Goal: Information Seeking & Learning: Learn about a topic

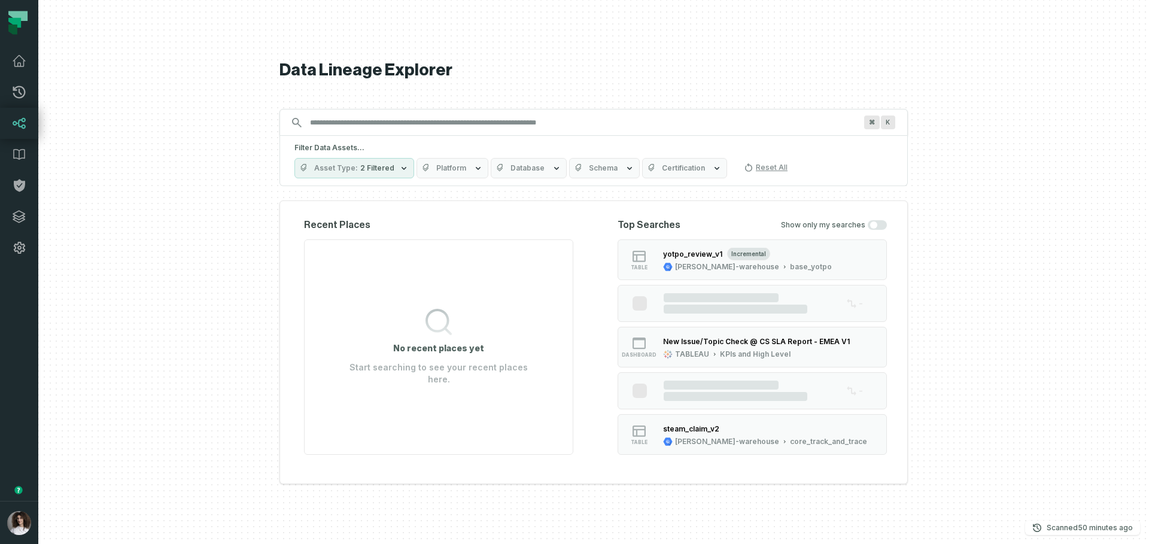
click at [8, 424] on button "button" at bounding box center [19, 382] width 38 height 238
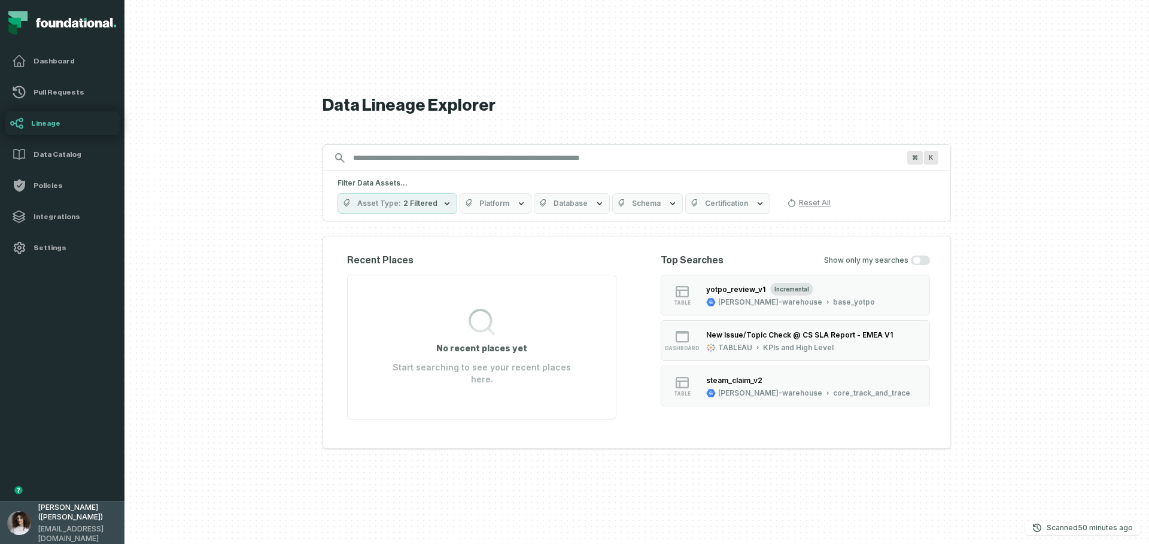
click at [26, 519] on img "button" at bounding box center [19, 523] width 24 height 24
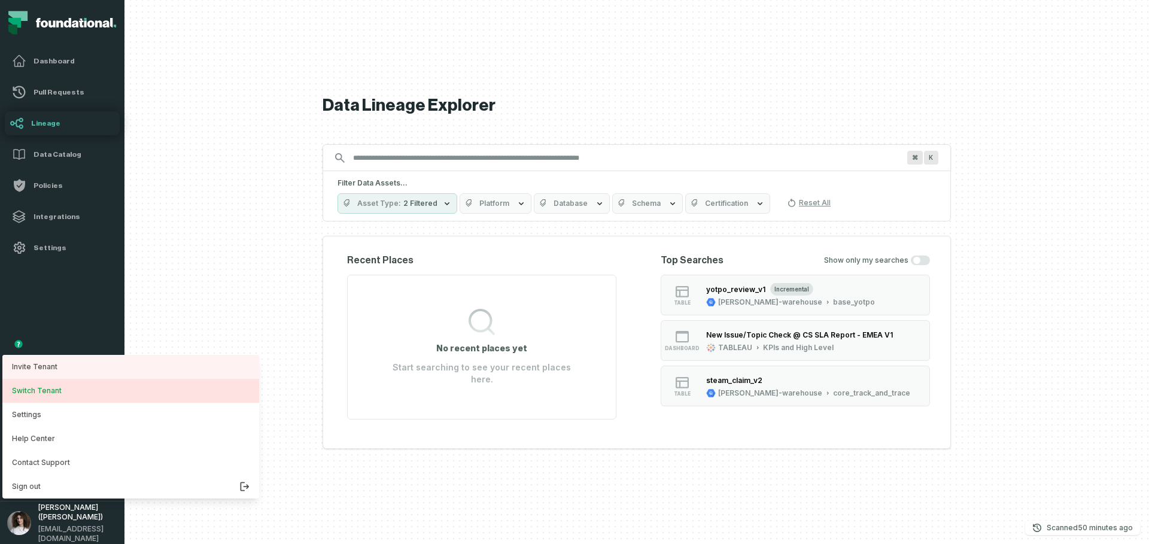
click at [44, 389] on button "Switch Tenant" at bounding box center [130, 391] width 257 height 24
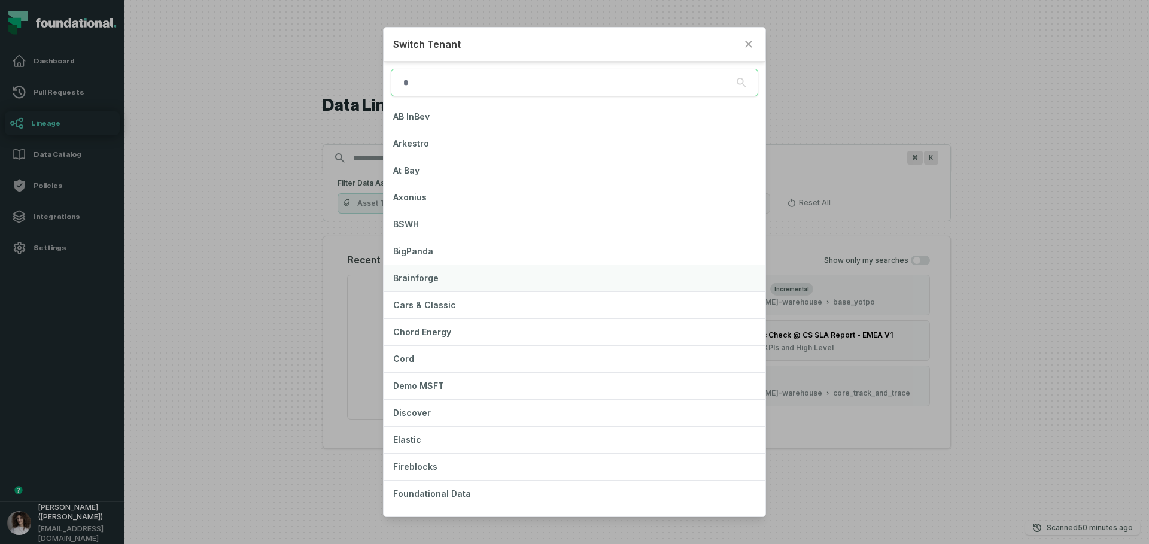
click at [462, 276] on button "Brainforge" at bounding box center [574, 278] width 382 height 26
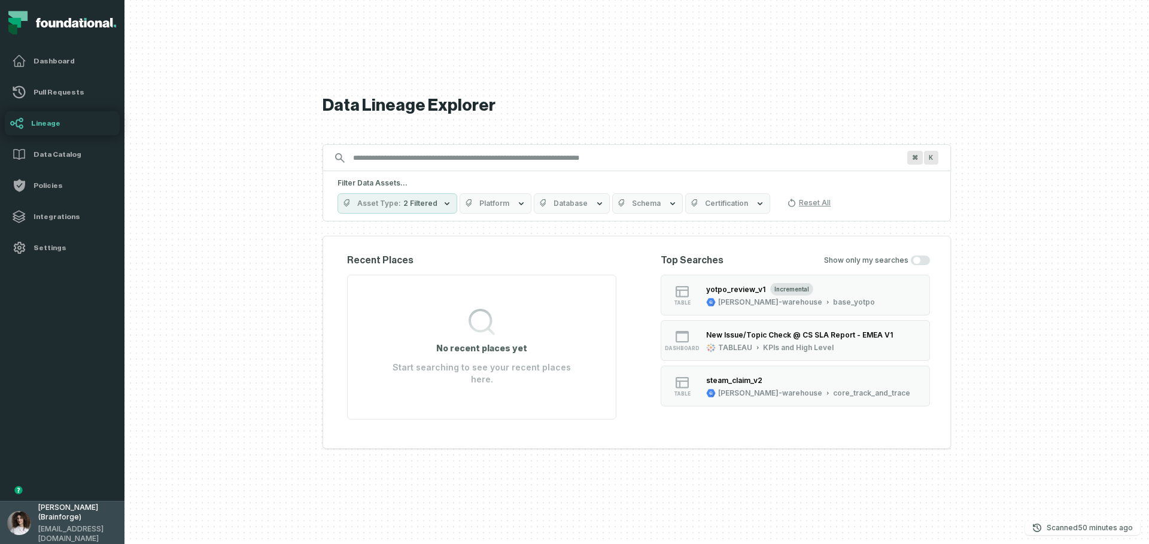
click at [82, 527] on div "Aluma Gelbard (Brainforge) aluma@foundational.io" at bounding box center [77, 523] width 79 height 41
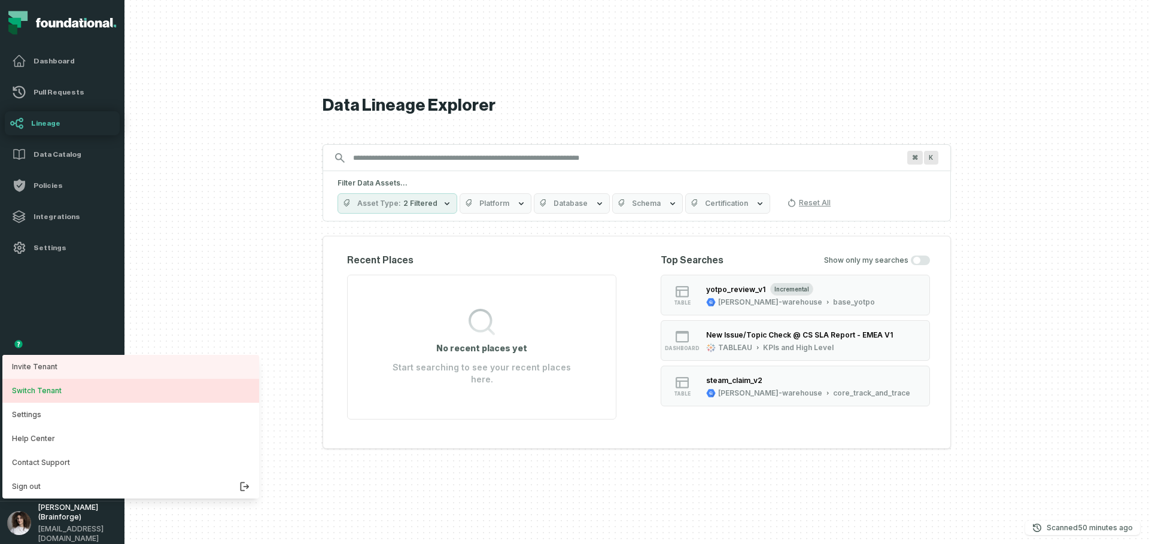
click at [121, 392] on button "Switch Tenant" at bounding box center [130, 391] width 257 height 24
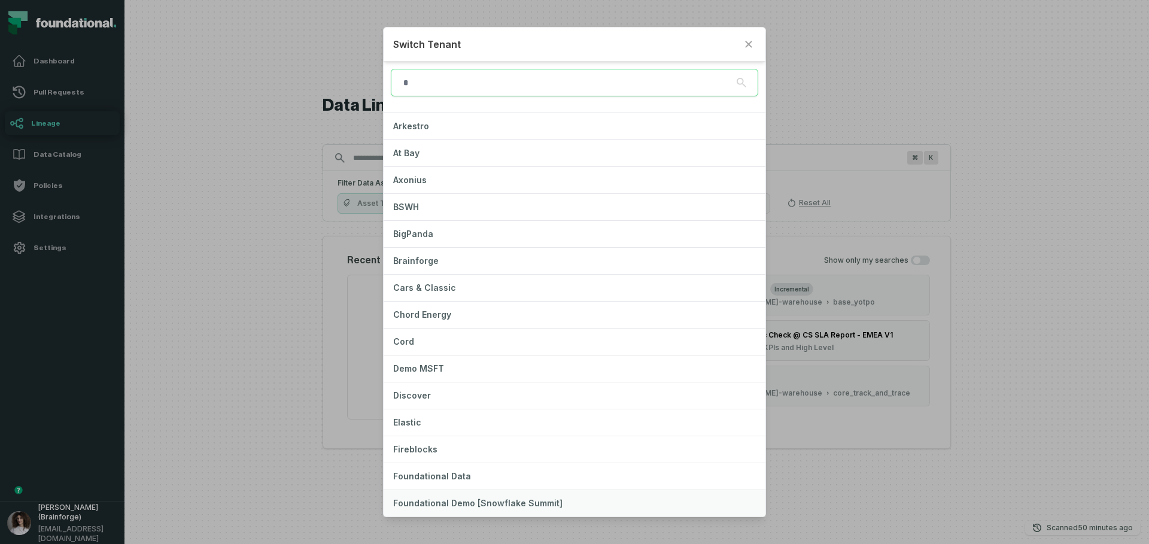
scroll to position [65, 0]
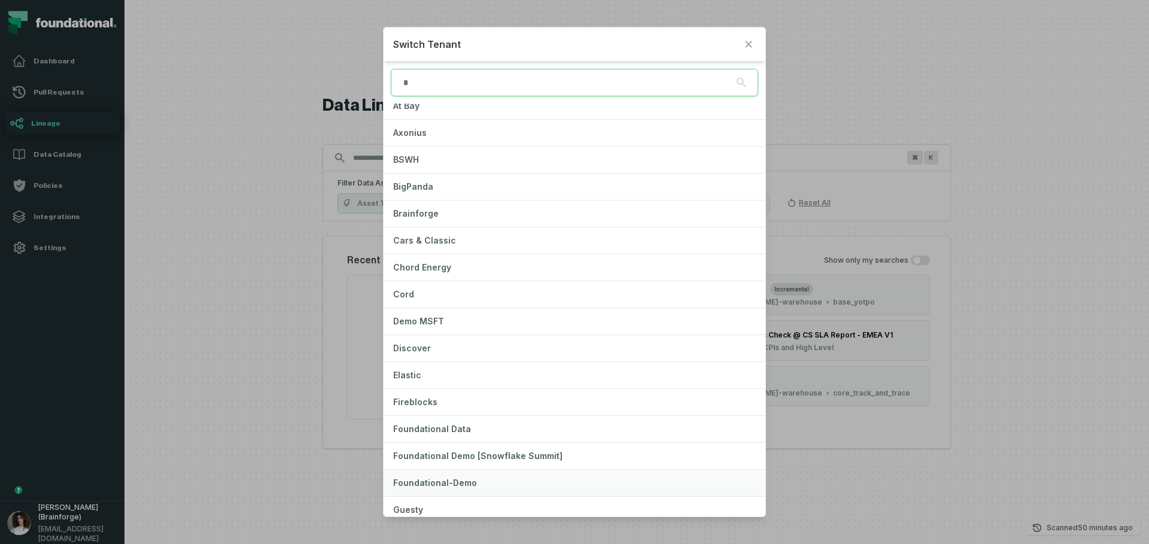
click at [458, 481] on span "Foundational-Demo" at bounding box center [435, 482] width 84 height 10
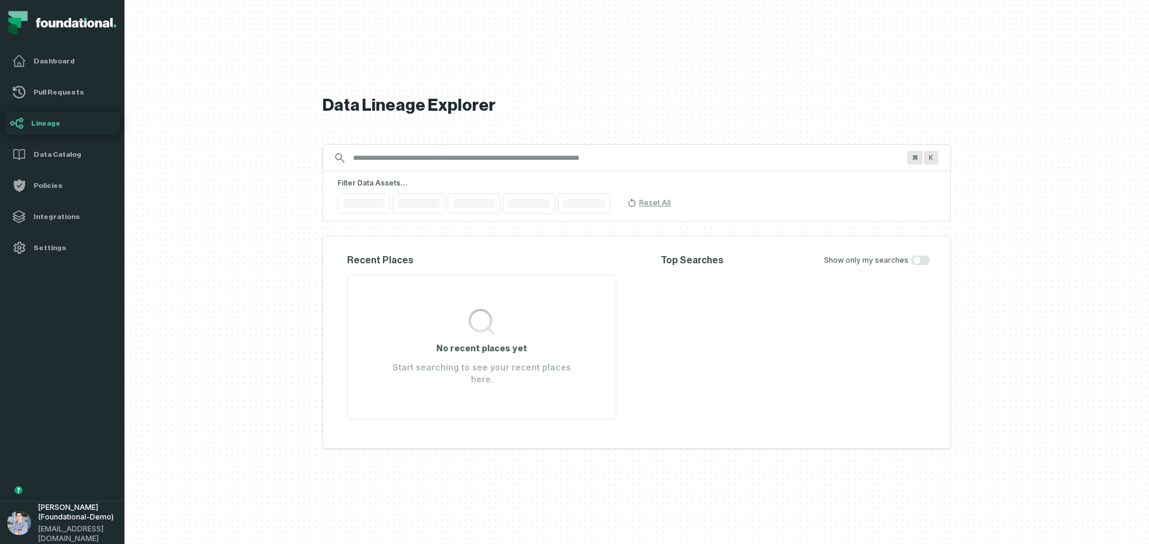
click at [103, 106] on li "Pull Requests" at bounding box center [62, 92] width 124 height 31
click at [101, 95] on h4 "Pull Requests" at bounding box center [73, 92] width 84 height 10
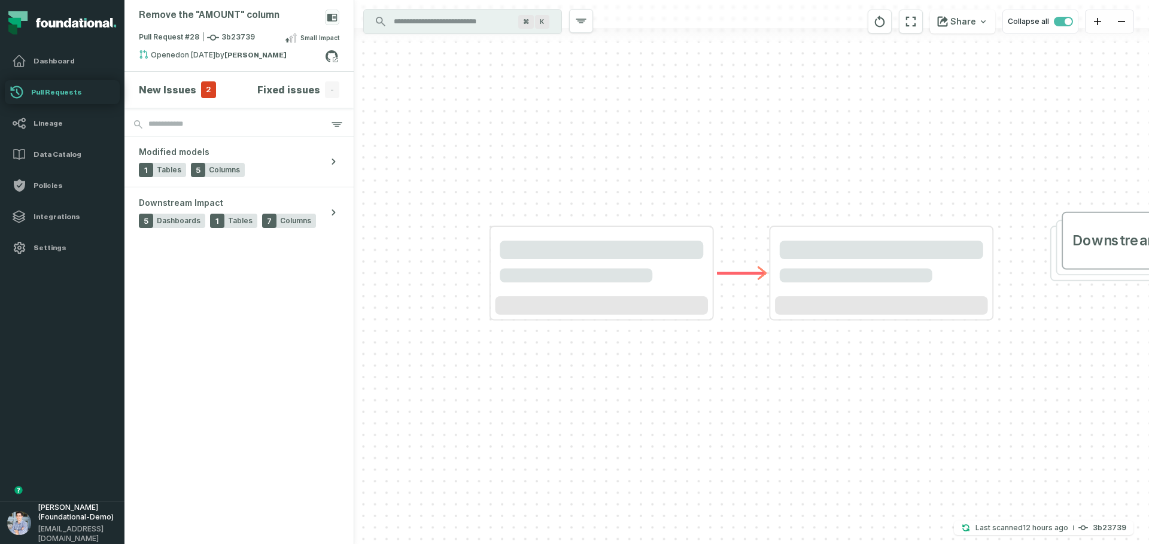
click at [289, 27] on div "Remove the "AMOUNT" column" at bounding box center [239, 20] width 200 height 21
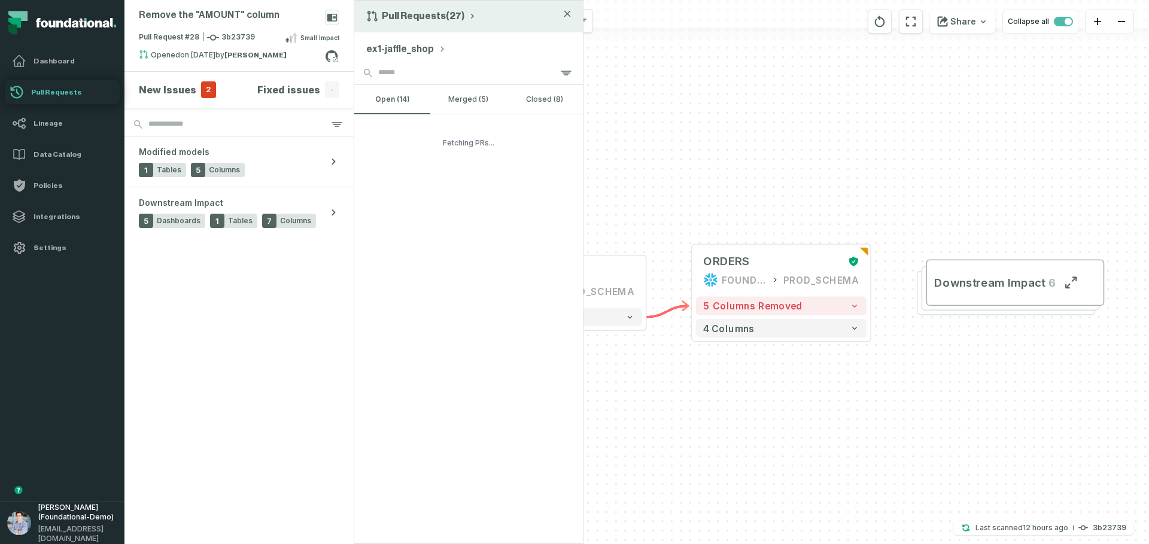
click at [419, 13] on button "Pull Requests (27)" at bounding box center [421, 16] width 111 height 12
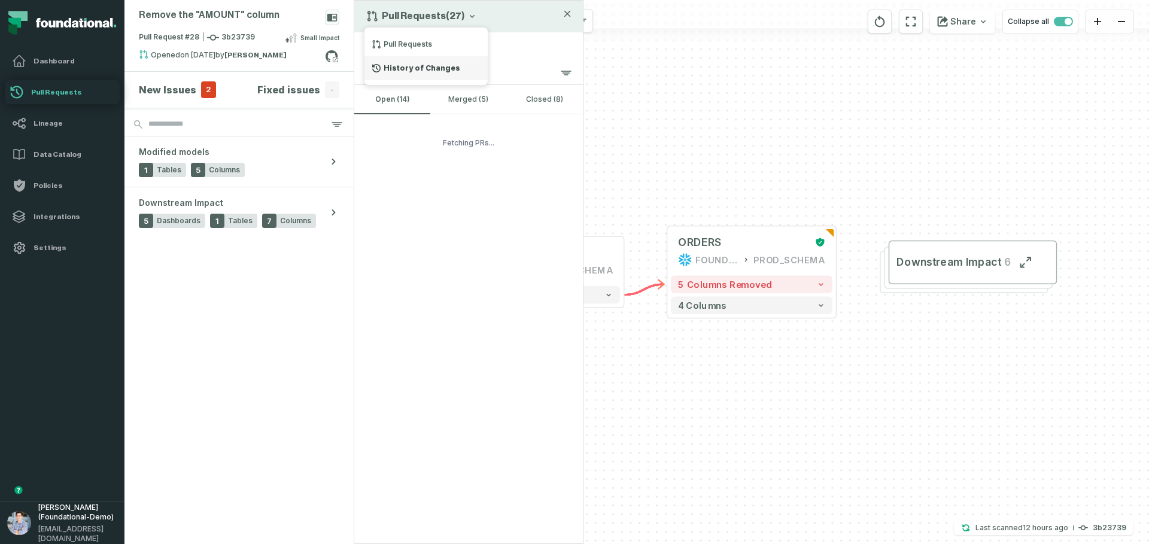
click at [453, 75] on div "History of Changes" at bounding box center [425, 68] width 123 height 24
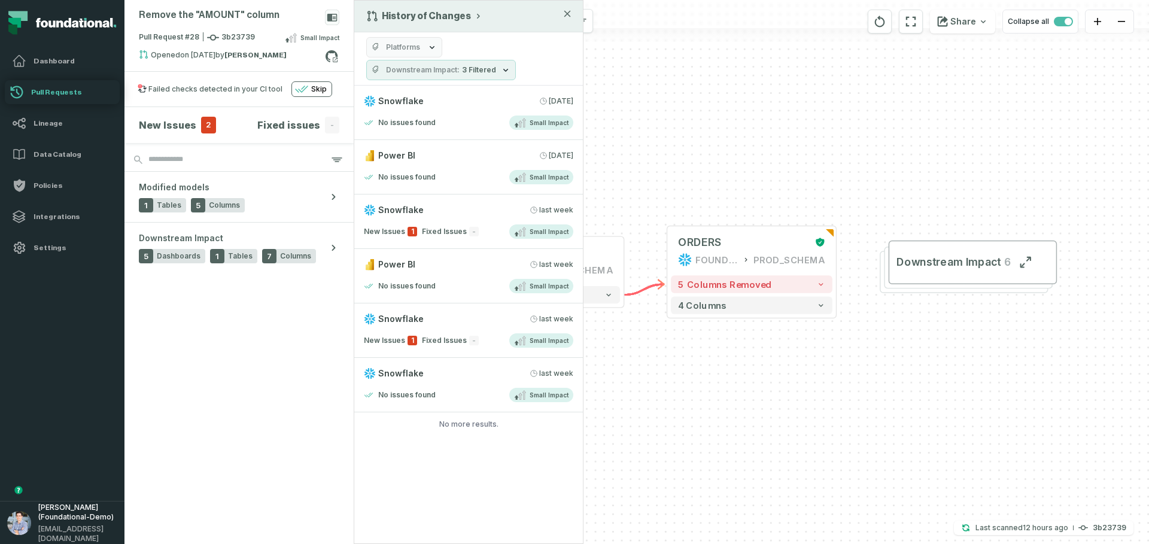
click at [472, 450] on div "History of Changes Platforms Downstream Impact 3 Filtered Snowflake 9/8/2025, 9…" at bounding box center [469, 272] width 230 height 544
click at [450, 120] on div "No issues found Small Impact" at bounding box center [468, 122] width 209 height 14
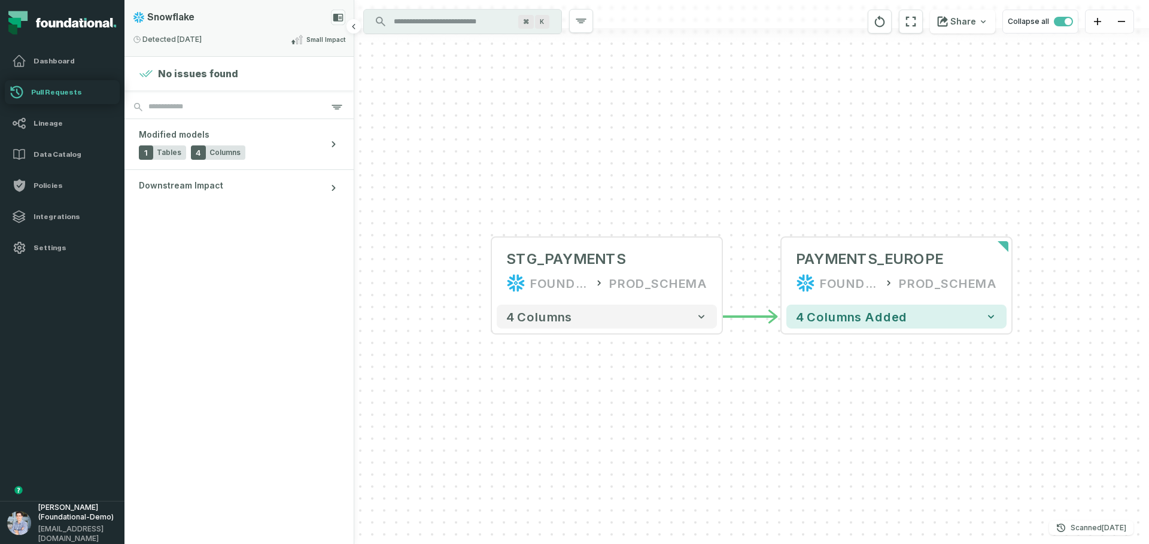
click at [247, 20] on div "Snowflake" at bounding box center [239, 18] width 212 height 16
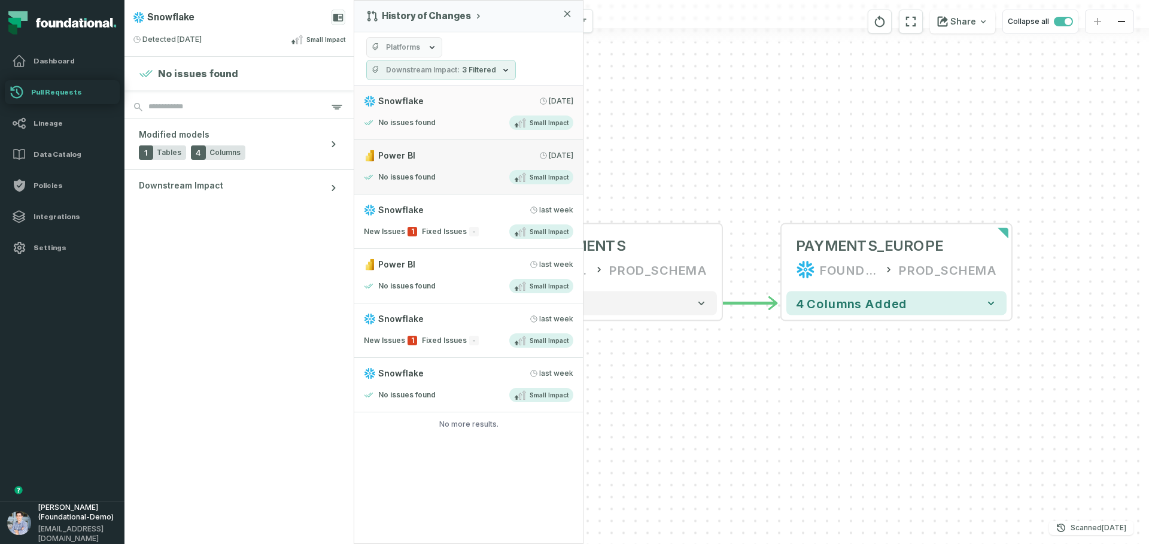
click at [492, 163] on link "Power BI 9/8/2025, 2:00:16 AM No issues found Small Impact" at bounding box center [468, 167] width 229 height 54
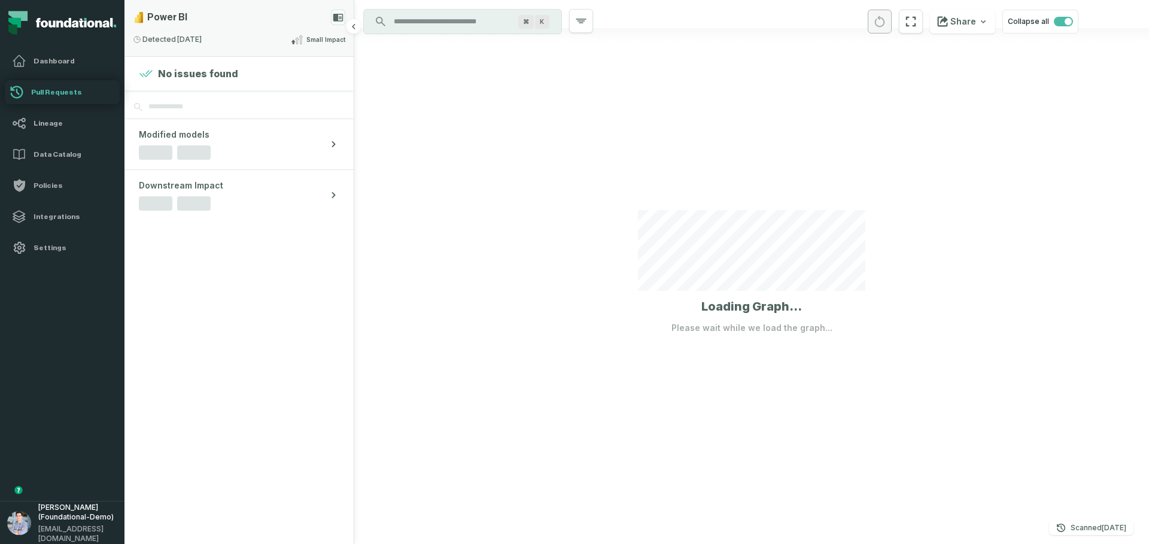
click at [305, 24] on div "Power BI" at bounding box center [239, 18] width 212 height 16
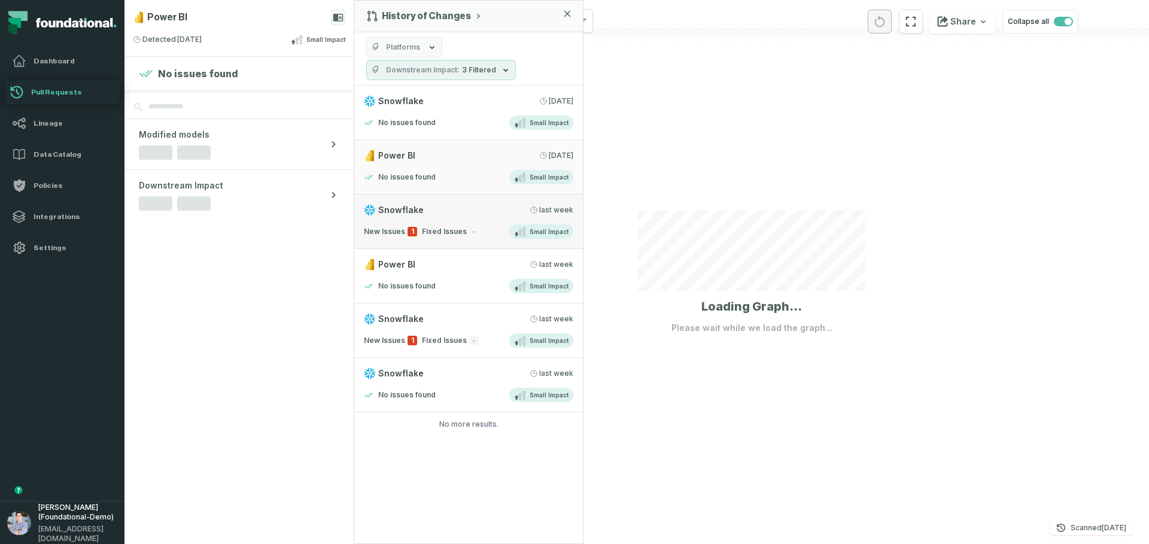
click at [476, 228] on div "New Issues 1 Fixed Issues - Small Impact" at bounding box center [468, 231] width 209 height 14
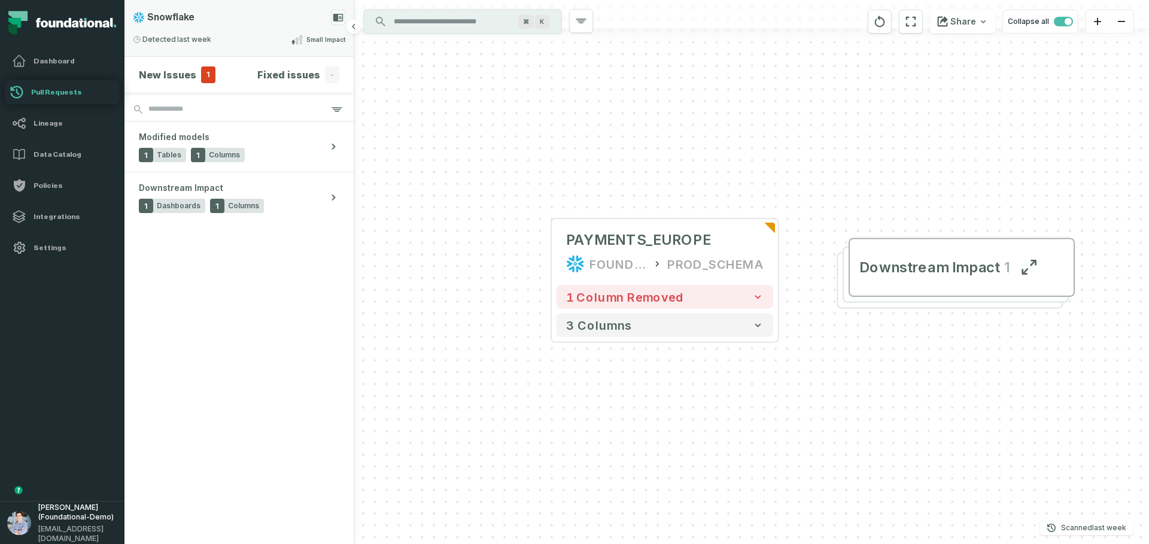
click at [257, 36] on div "Detected 9/1/2025, 2:47:59 PM Small Impact" at bounding box center [239, 39] width 212 height 14
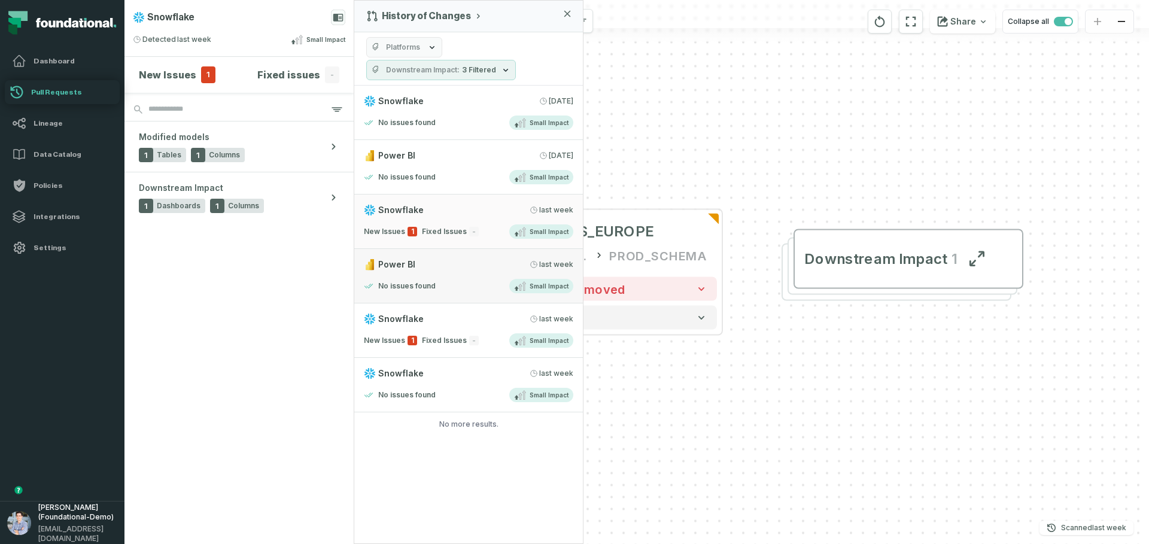
click at [483, 268] on div "Power BI 8/31/2025, 2:46:55 PM" at bounding box center [468, 264] width 209 height 12
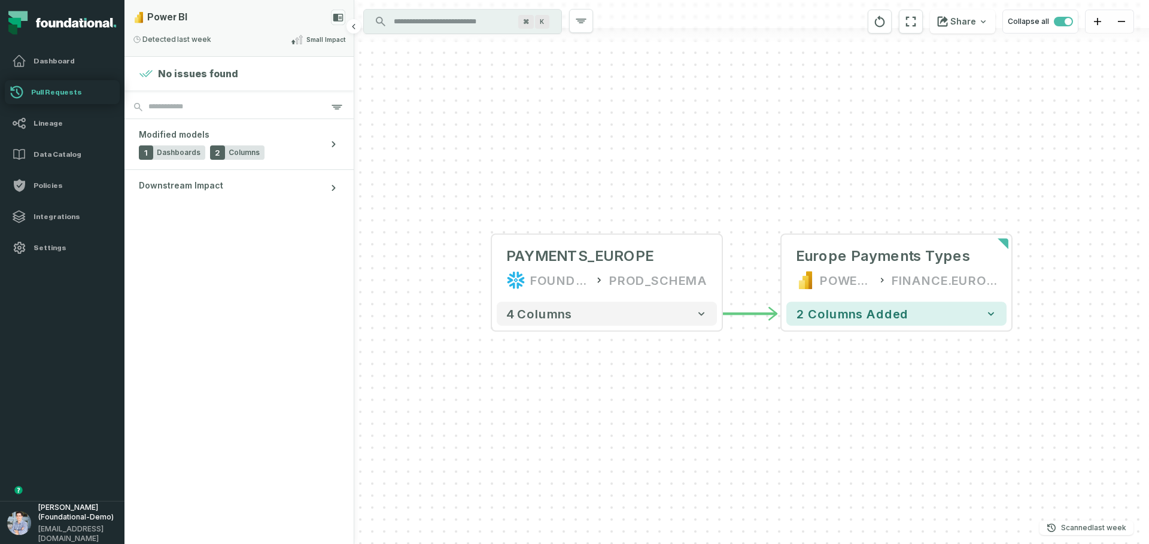
click at [256, 26] on div "Power BI Detected 8/31/2025, 2:46:55 PM Small Impact" at bounding box center [238, 28] width 229 height 56
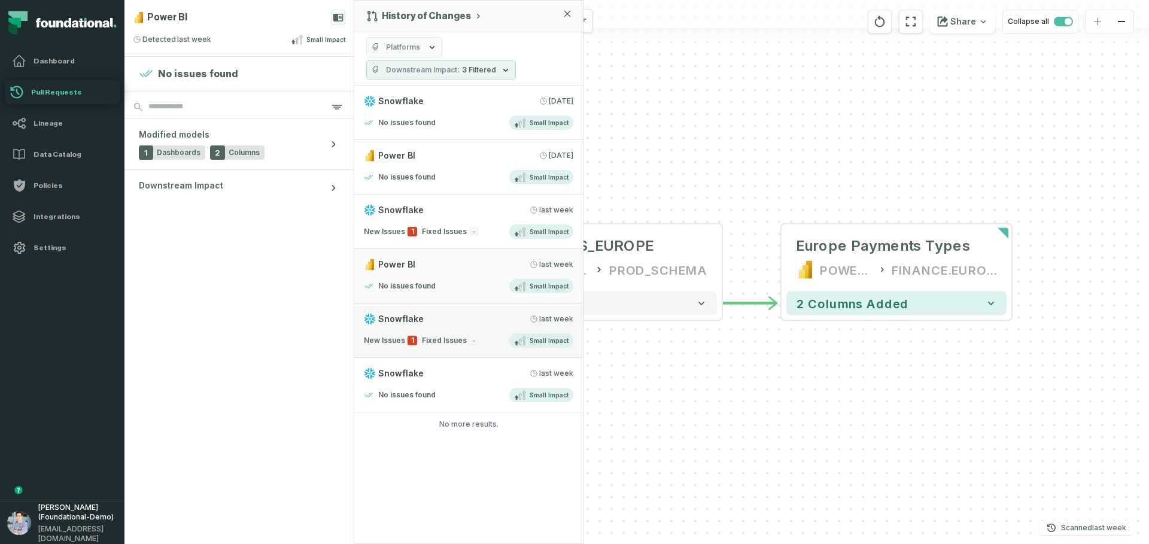
click at [538, 339] on span "Small Impact" at bounding box center [548, 340] width 39 height 9
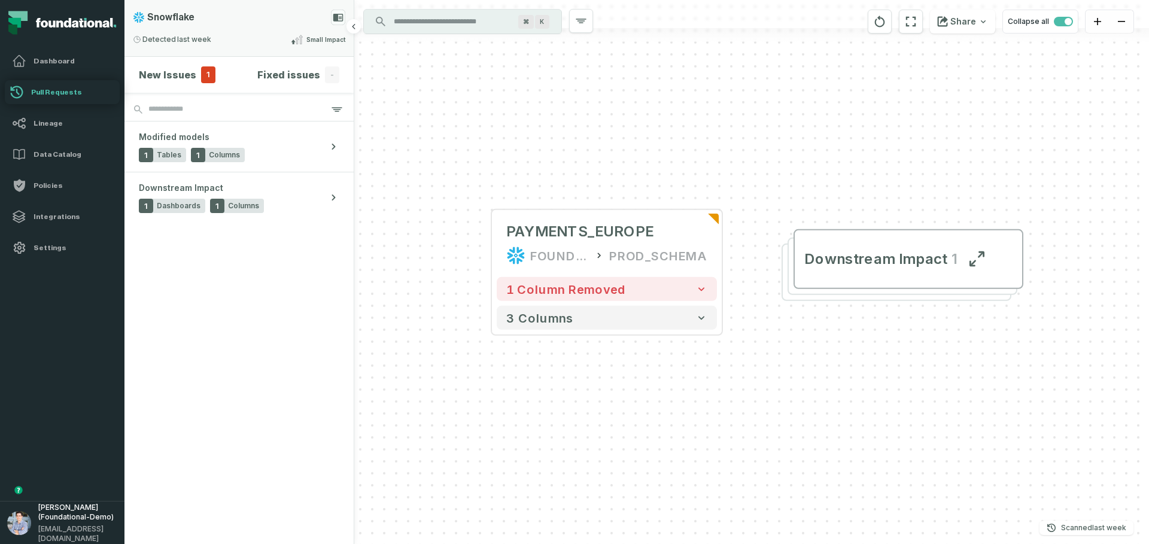
click at [241, 32] on div "Detected 8/30/2025, 6:32:45 PM Small Impact" at bounding box center [239, 39] width 212 height 14
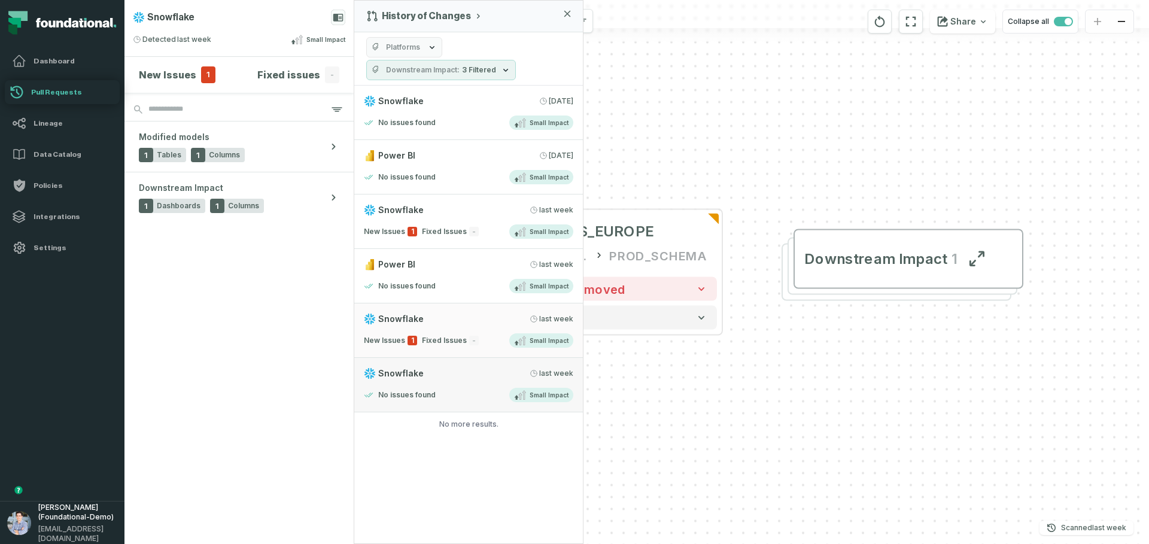
click at [449, 379] on div "Snowflake 8/30/2025, 2:45:48 PM" at bounding box center [468, 373] width 209 height 12
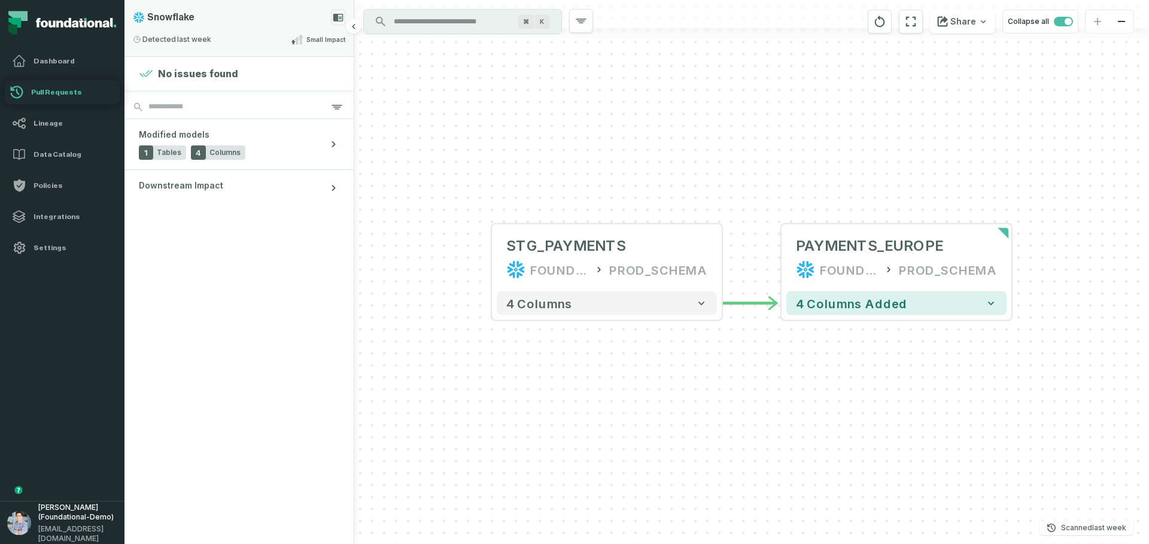
click at [263, 44] on div "Detected 8/30/2025, 2:45:48 PM Small Impact" at bounding box center [239, 39] width 212 height 14
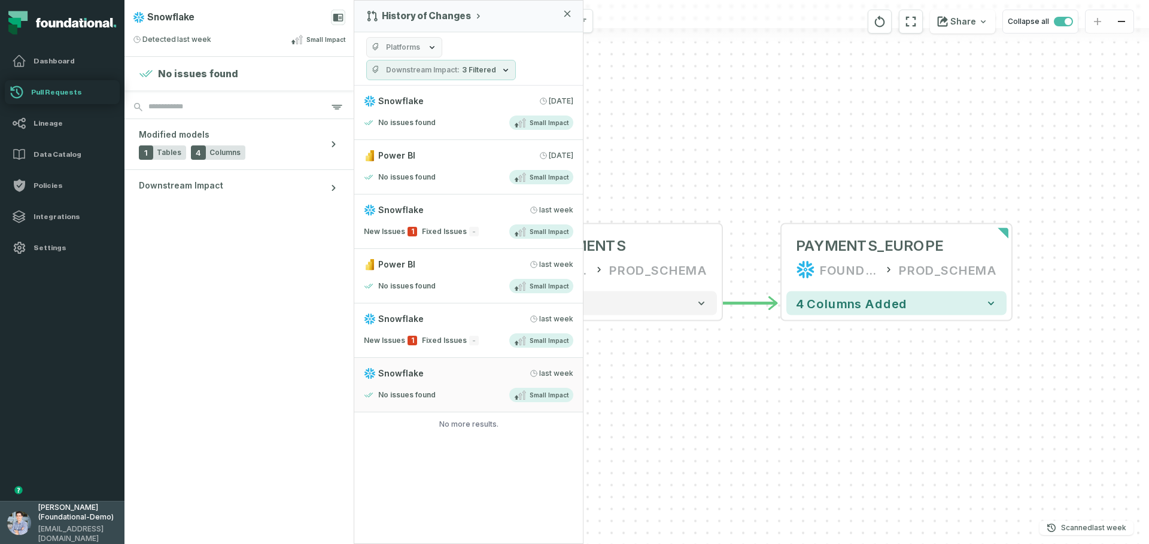
click at [111, 513] on span "Alon Nafta (Foundational-Demo)" at bounding box center [77, 512] width 79 height 19
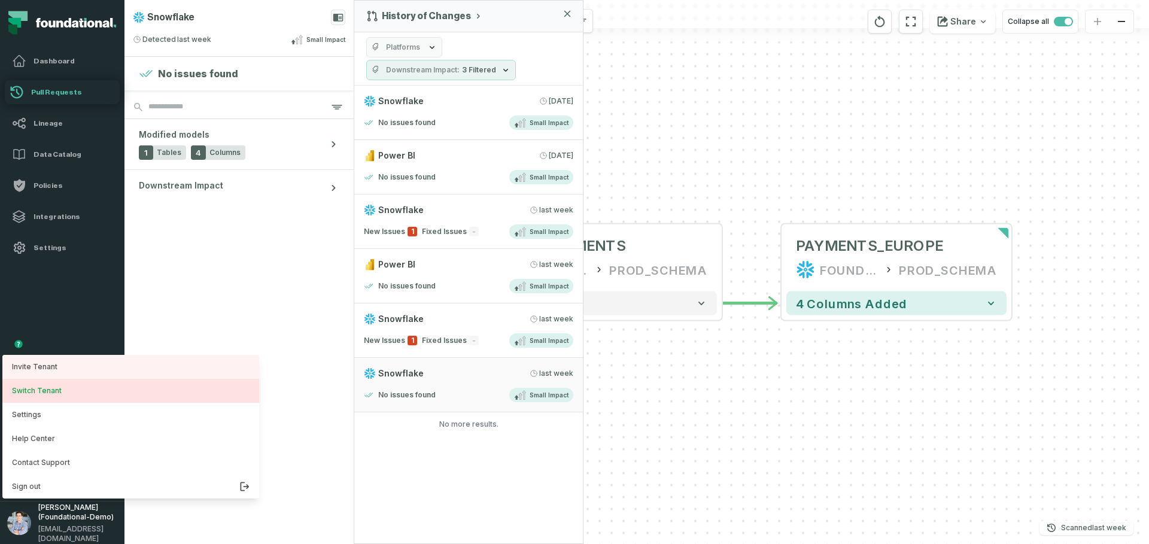
click at [66, 387] on button "Switch Tenant" at bounding box center [130, 391] width 257 height 24
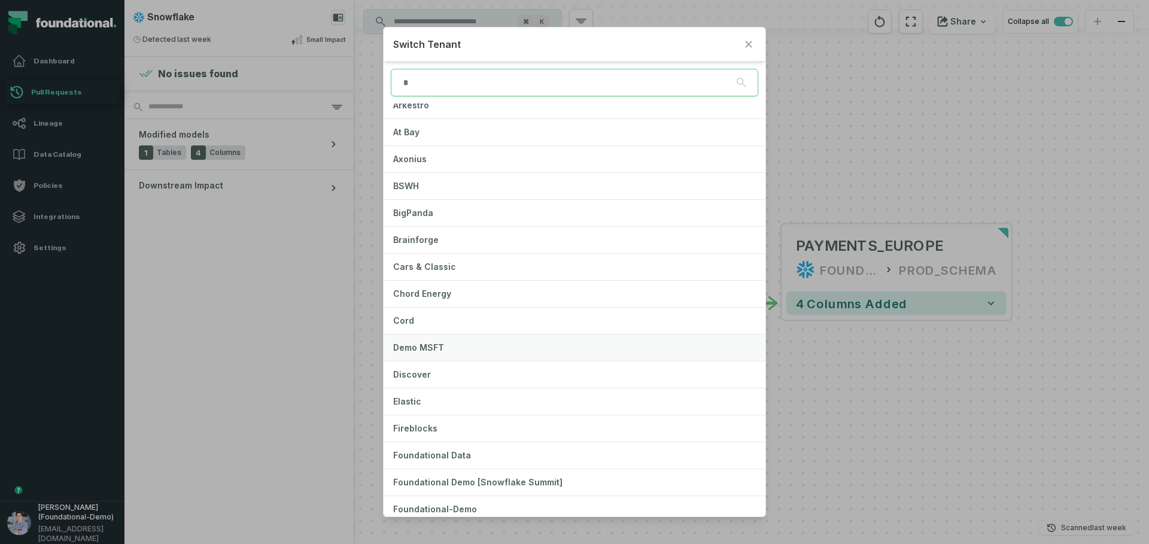
scroll to position [54, 0]
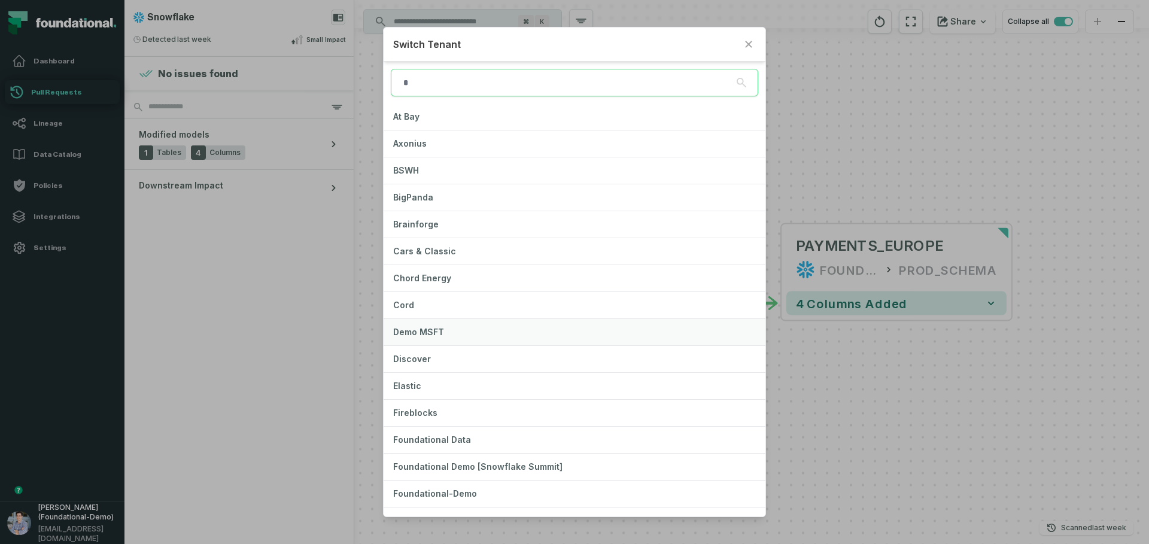
click at [468, 328] on button "Demo MSFT" at bounding box center [574, 332] width 382 height 26
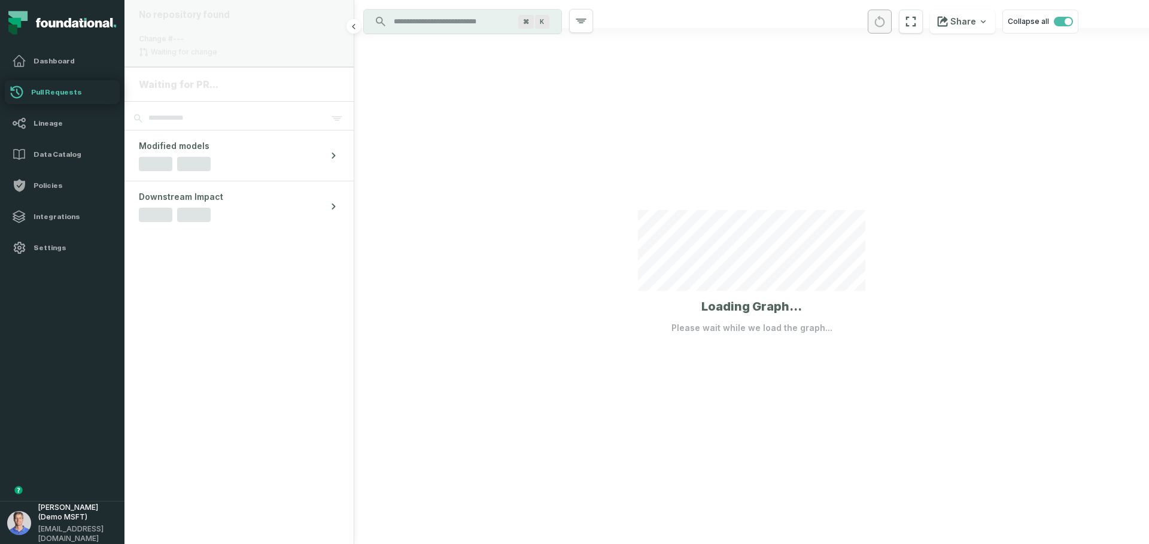
click at [278, 43] on div "No repository found Change #--- Waiting for change" at bounding box center [238, 33] width 229 height 67
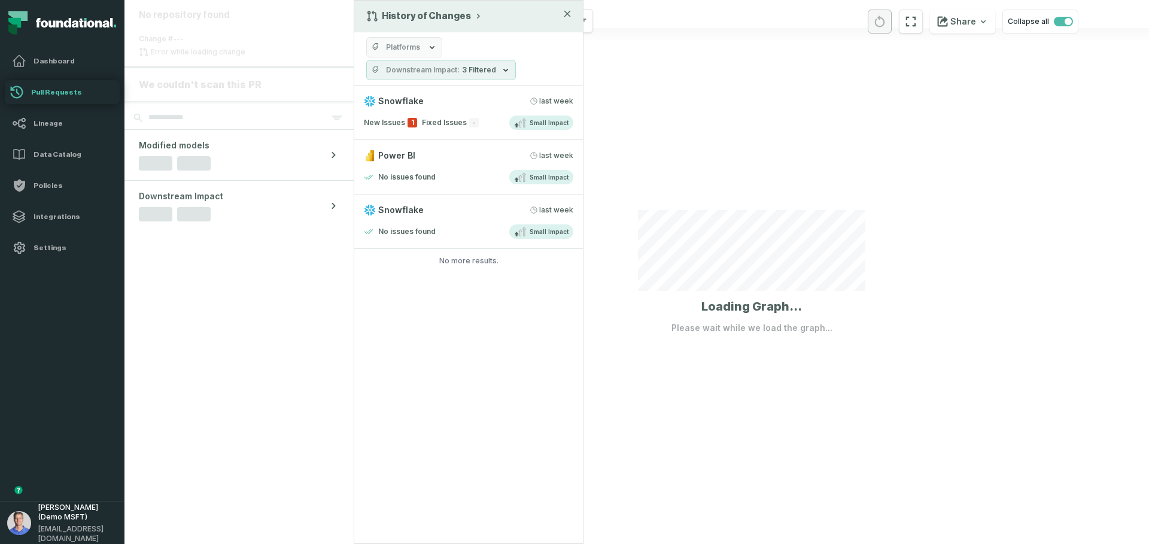
click at [437, 20] on button "History of Changes" at bounding box center [424, 16] width 117 height 12
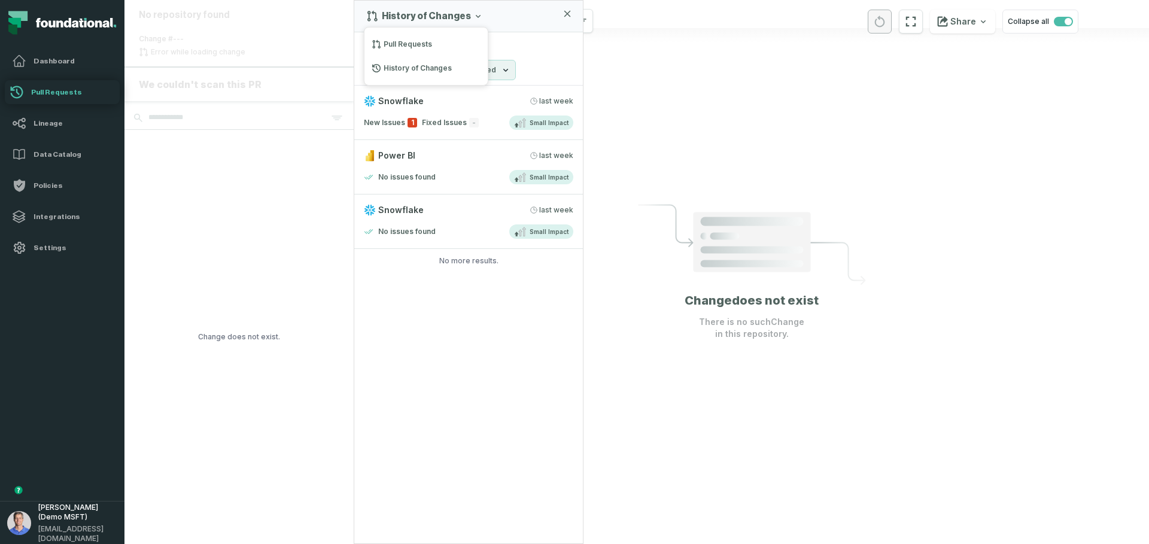
click at [538, 333] on div "History of Changes Pull Requests History of Changes Platforms Downstream Impact…" at bounding box center [469, 272] width 230 height 544
click at [470, 116] on div "New Issues 1 Fixed Issues - Small Impact" at bounding box center [468, 122] width 209 height 14
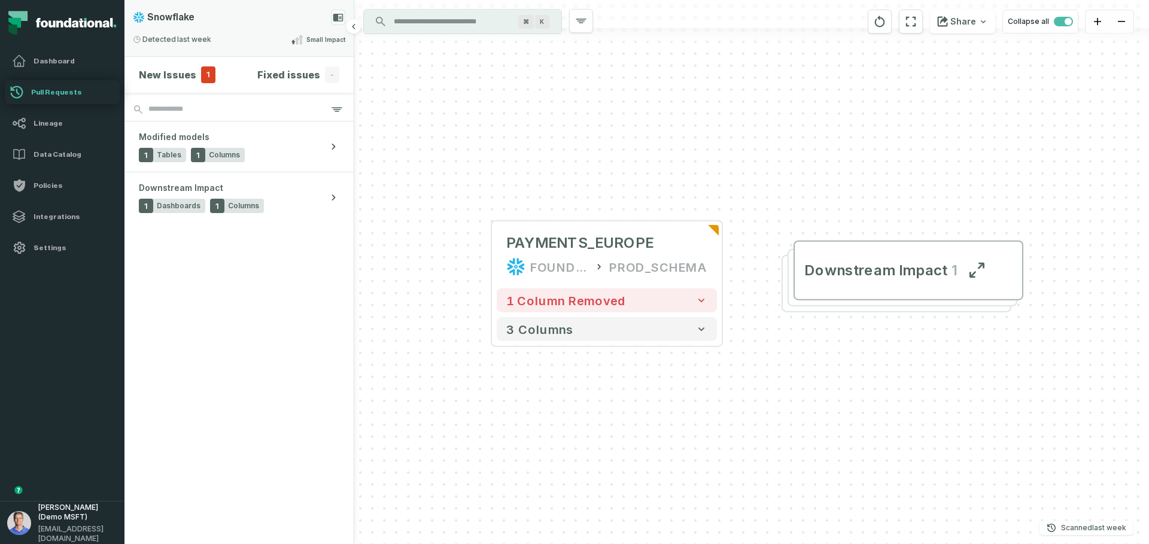
click at [300, 31] on div "Snowflake Detected 9/1/2025, 2:47:14 PM Small Impact" at bounding box center [238, 28] width 229 height 56
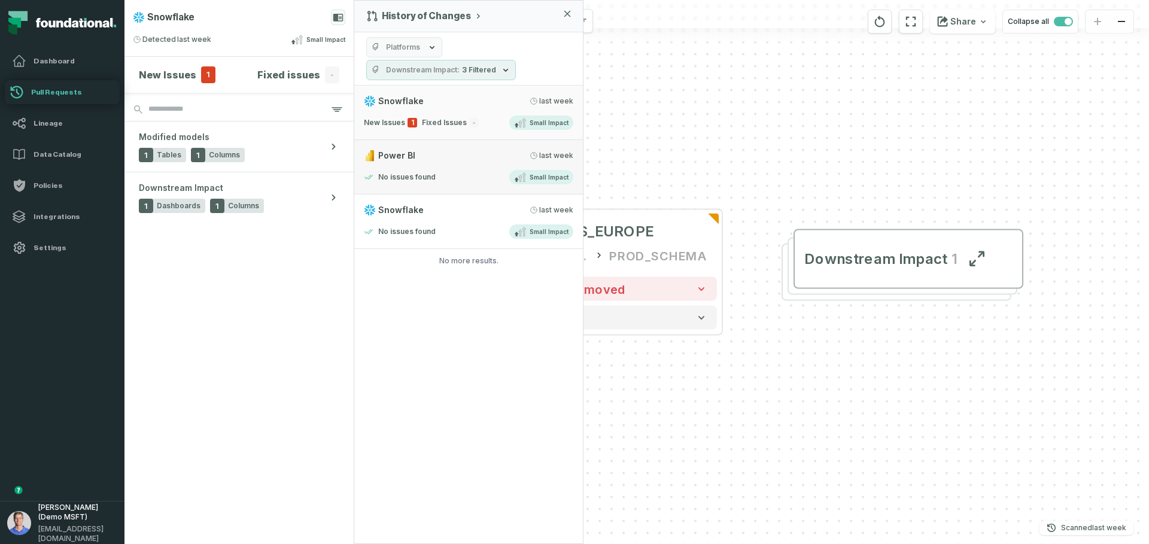
click at [508, 178] on div "No issues found Small Impact" at bounding box center [468, 177] width 209 height 14
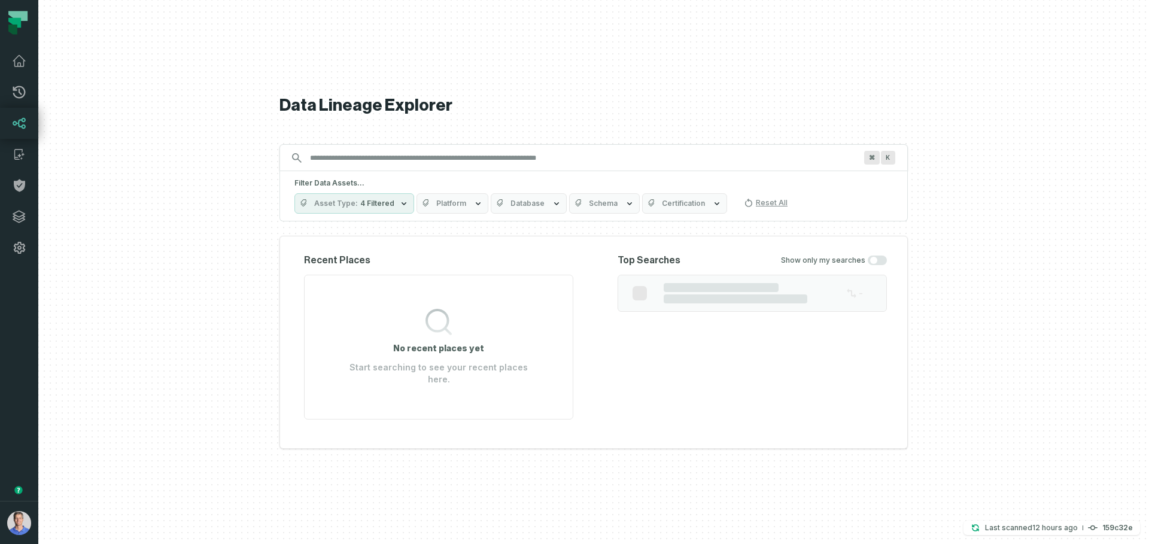
click at [20, 448] on button "button" at bounding box center [19, 382] width 38 height 238
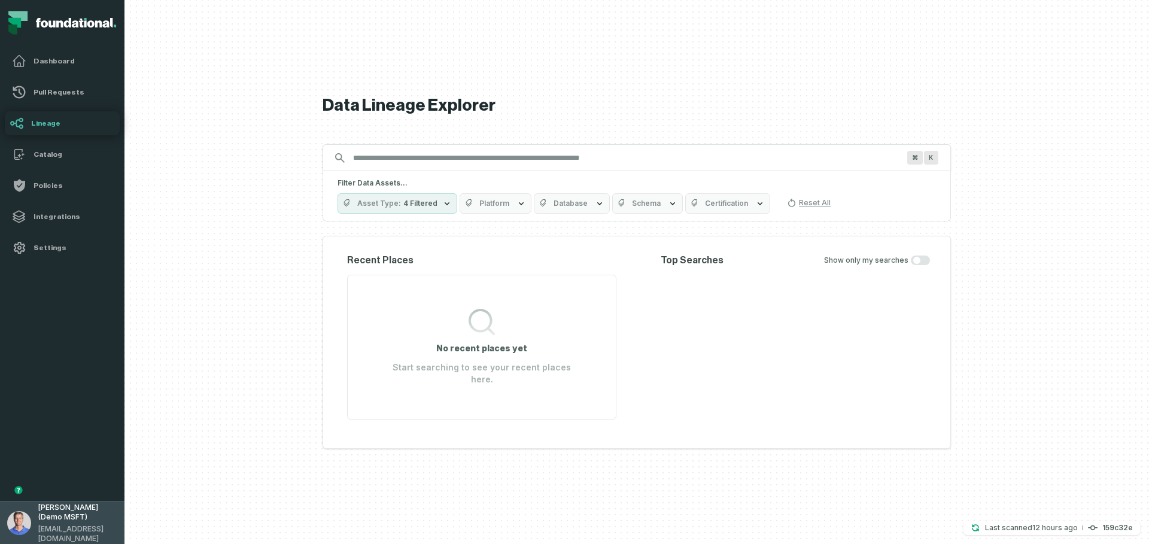
click at [65, 519] on span "Barak Fargoun (Demo MSFT)" at bounding box center [77, 512] width 79 height 19
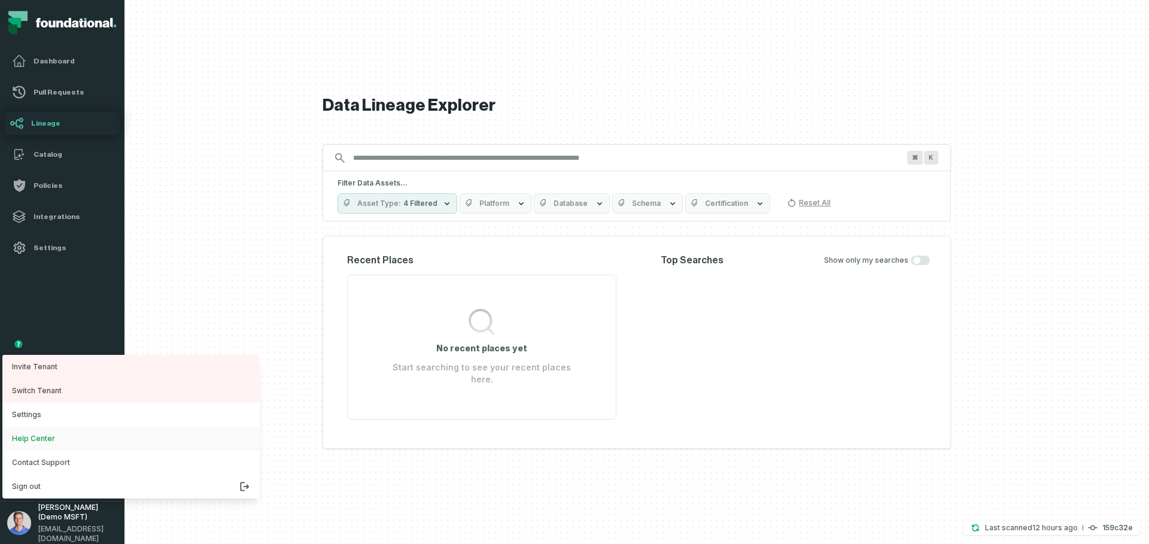
click at [63, 436] on link "Help Center" at bounding box center [130, 439] width 257 height 24
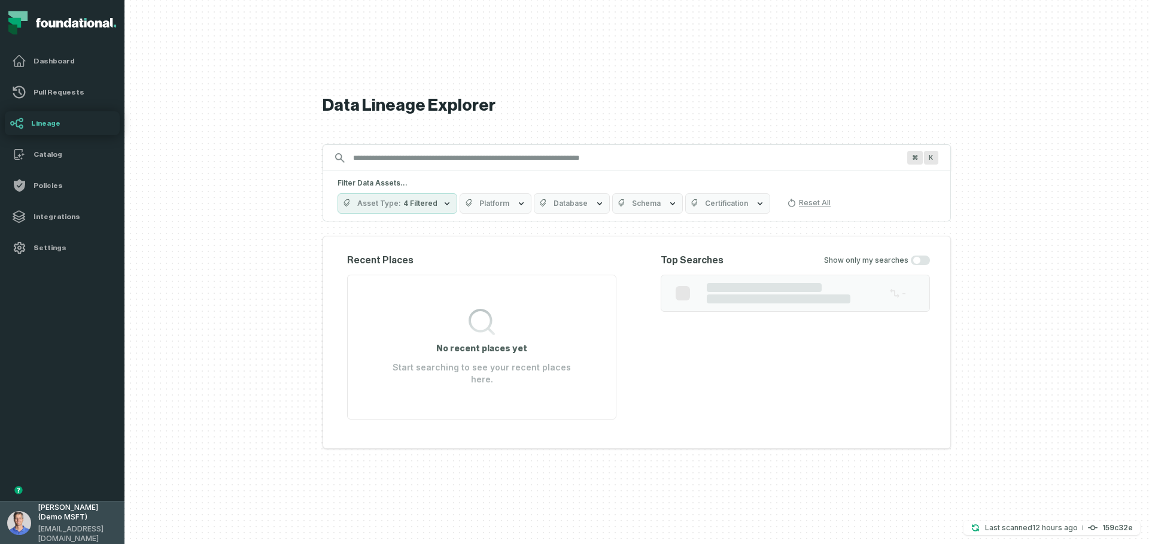
click at [74, 520] on span "Barak Fargoun (Demo MSFT)" at bounding box center [77, 512] width 79 height 19
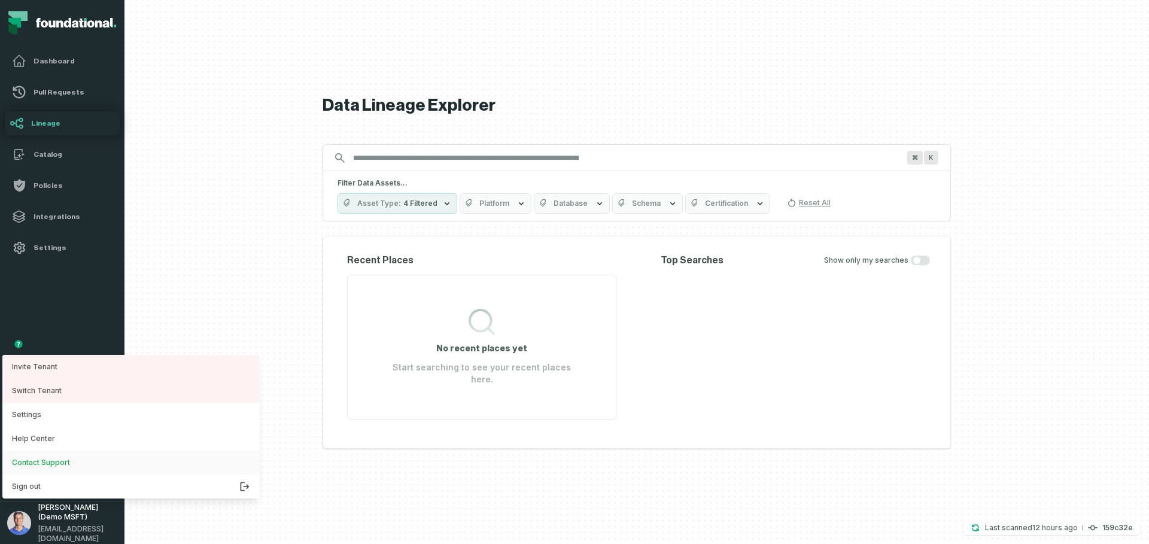
click at [77, 461] on link "Contact Support" at bounding box center [130, 462] width 257 height 24
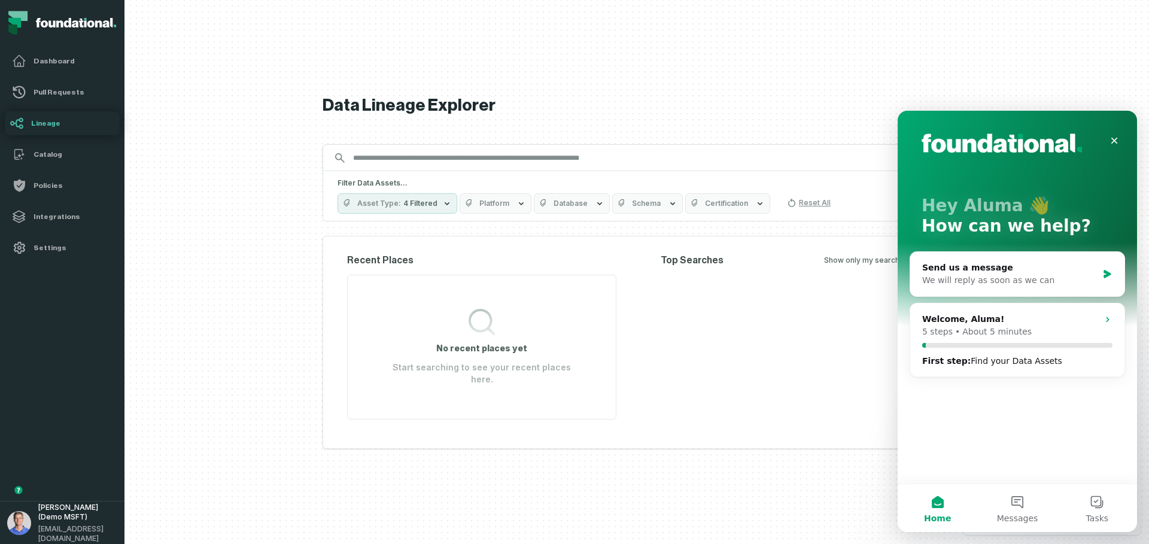
click at [1038, 196] on p "Hey Aluma 👋" at bounding box center [1016, 206] width 191 height 20
click at [942, 461] on div "Hey Aluma 👋 How can we help? Send us a message We will reply as soon as we can …" at bounding box center [1016, 297] width 239 height 373
click at [1010, 510] on button "Messages" at bounding box center [1017, 508] width 80 height 48
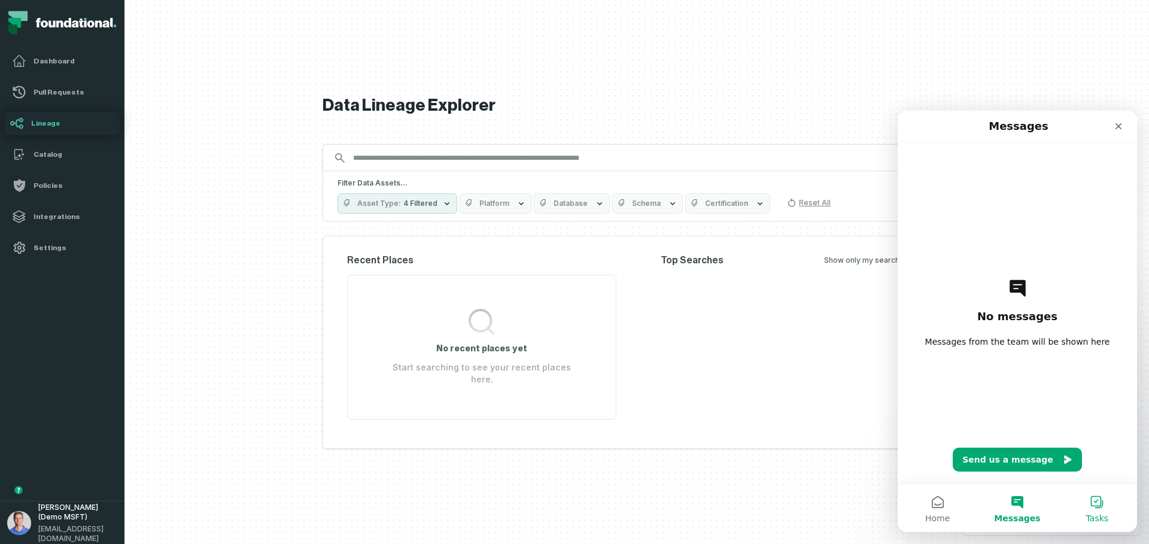
click at [1093, 497] on button "Tasks" at bounding box center [1097, 508] width 80 height 48
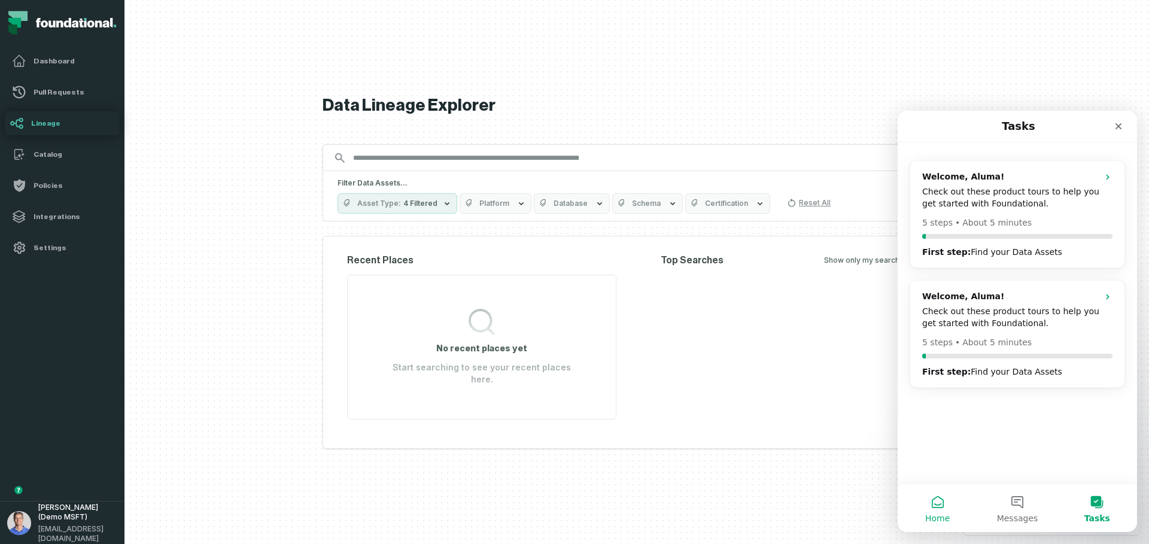
click at [942, 489] on button "Home" at bounding box center [937, 508] width 80 height 48
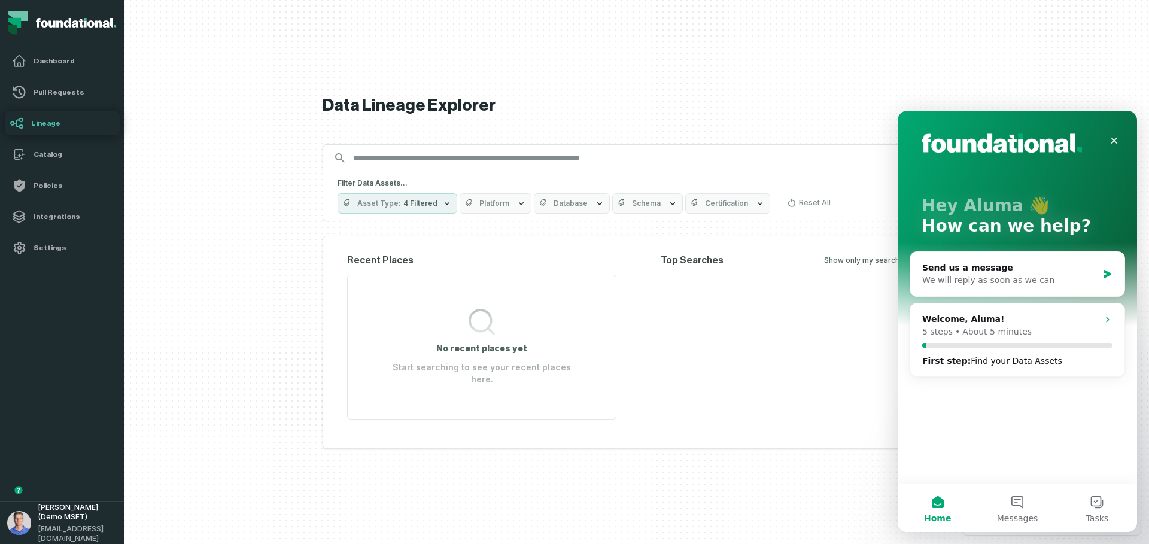
click at [986, 405] on div "Hey Aluma 👋 How can we help? Send us a message We will reply as soon as we can …" at bounding box center [1016, 297] width 239 height 373
click at [684, 425] on div "Recent Places No recent places yet Start searching to see your recent places he…" at bounding box center [636, 342] width 628 height 213
click at [688, 424] on div "Recent Places No recent places yet Start searching to see your recent places he…" at bounding box center [636, 342] width 628 height 213
click at [687, 426] on div "Recent Places No recent places yet Start searching to see your recent places he…" at bounding box center [636, 342] width 628 height 213
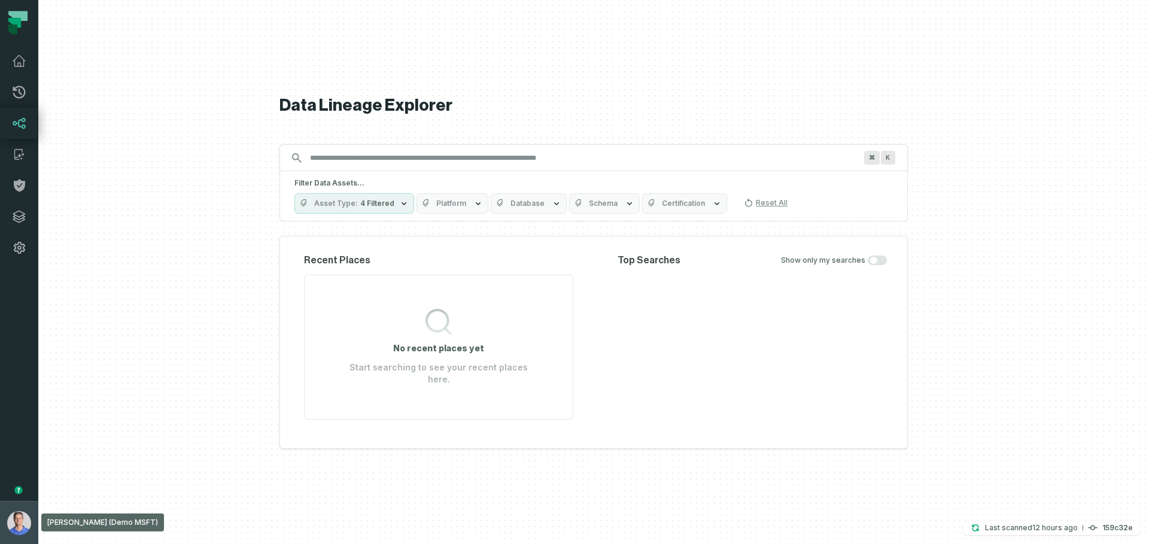
click at [32, 525] on button "Barak Fargoun (Demo MSFT) barak@foundational.io" at bounding box center [19, 522] width 38 height 43
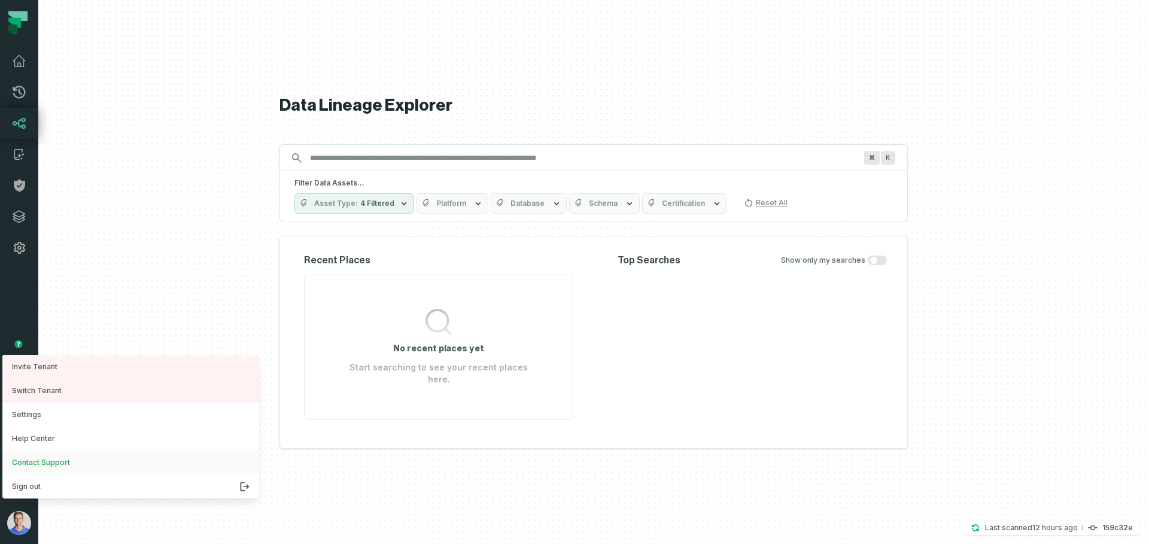
click at [57, 465] on link "Contact Support" at bounding box center [130, 462] width 257 height 24
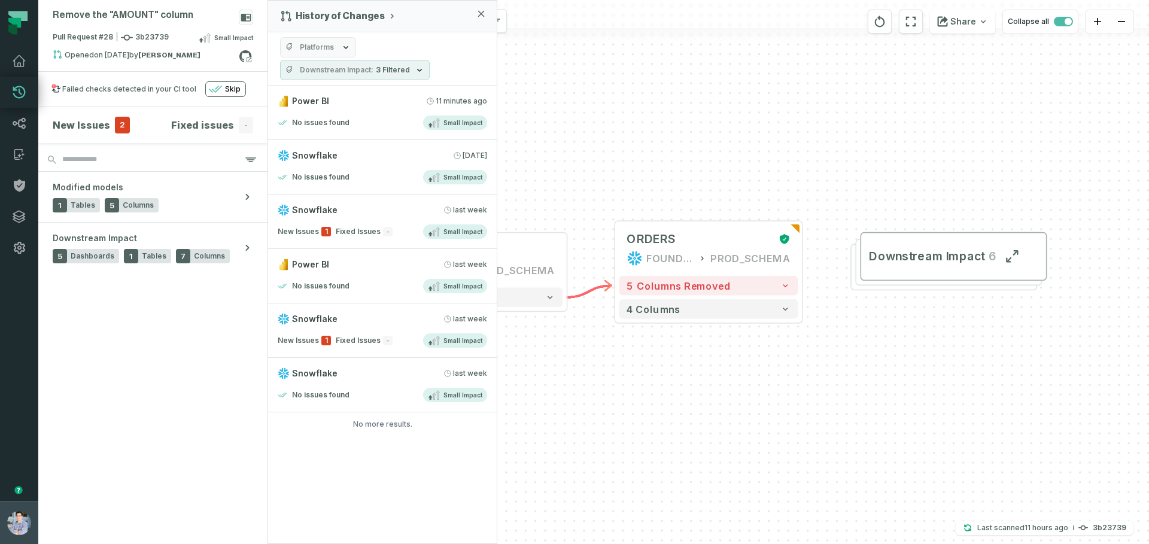
click at [27, 522] on img "button" at bounding box center [19, 523] width 24 height 24
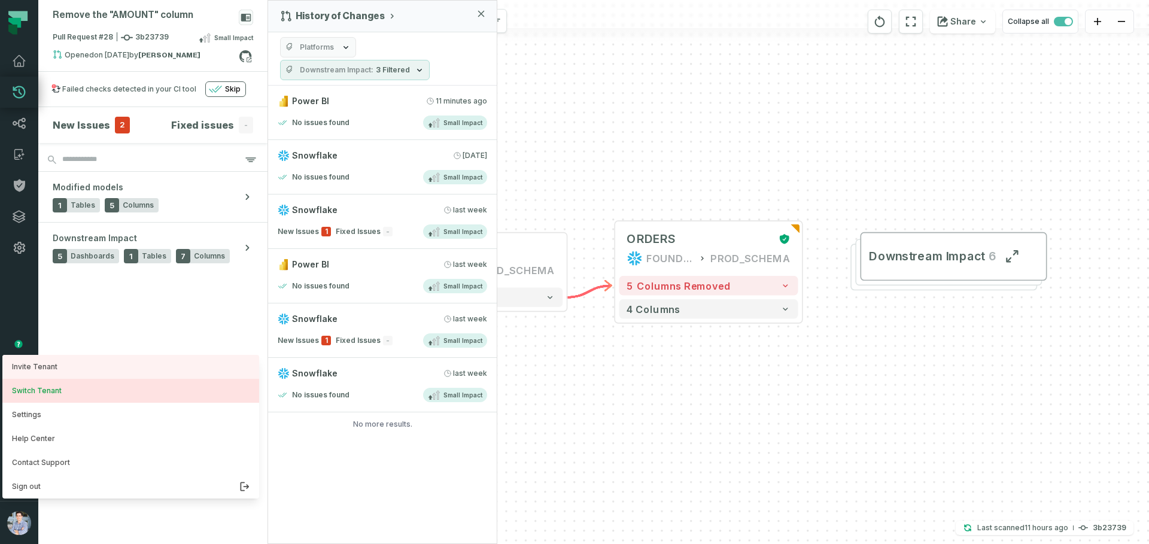
click at [62, 393] on button "Switch Tenant" at bounding box center [130, 391] width 257 height 24
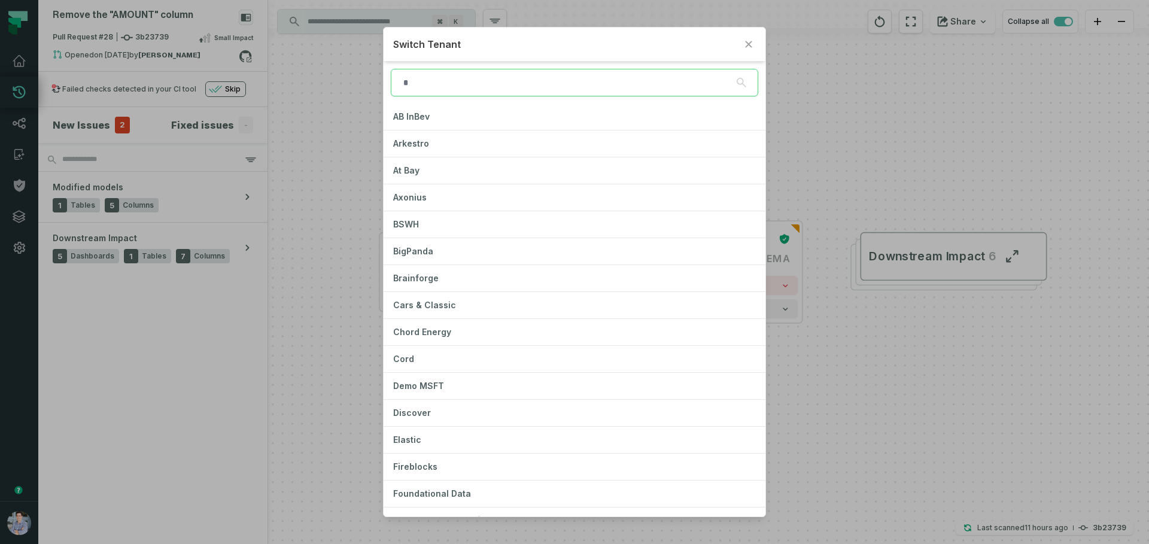
scroll to position [933, 0]
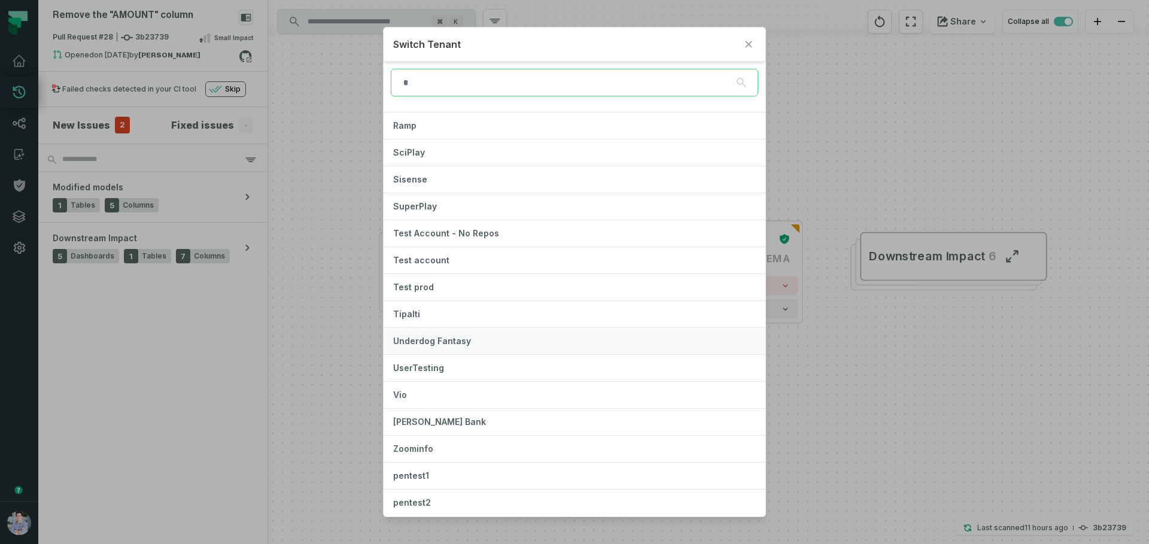
click at [433, 338] on span "Underdog Fantasy" at bounding box center [432, 341] width 78 height 10
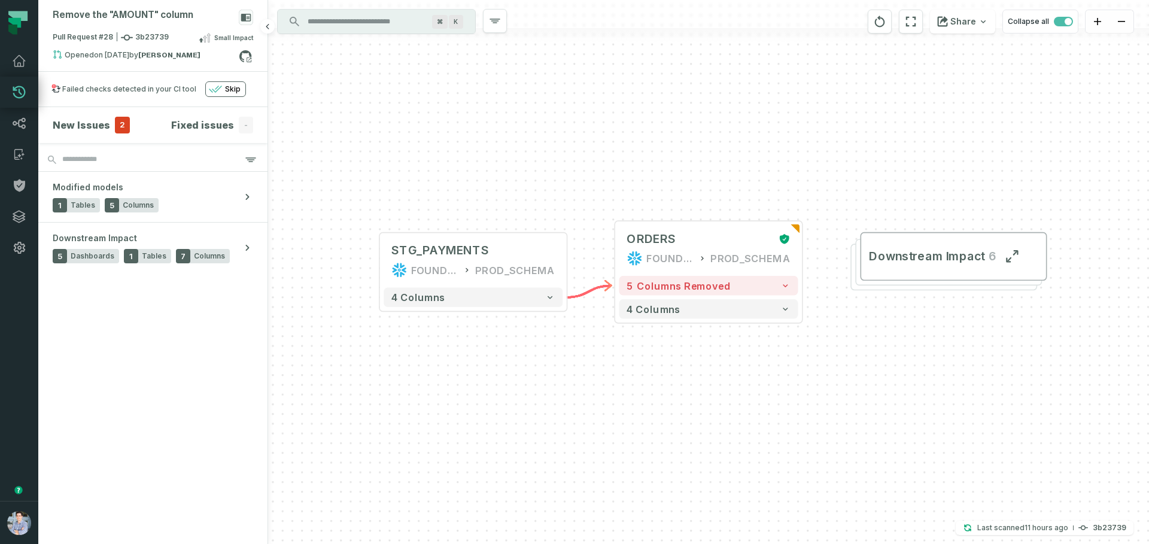
click at [135, 448] on section "New Issues 2 Fixed issues - Modified models 1 Tables 5 Columns Downstream Impac…" at bounding box center [152, 325] width 229 height 437
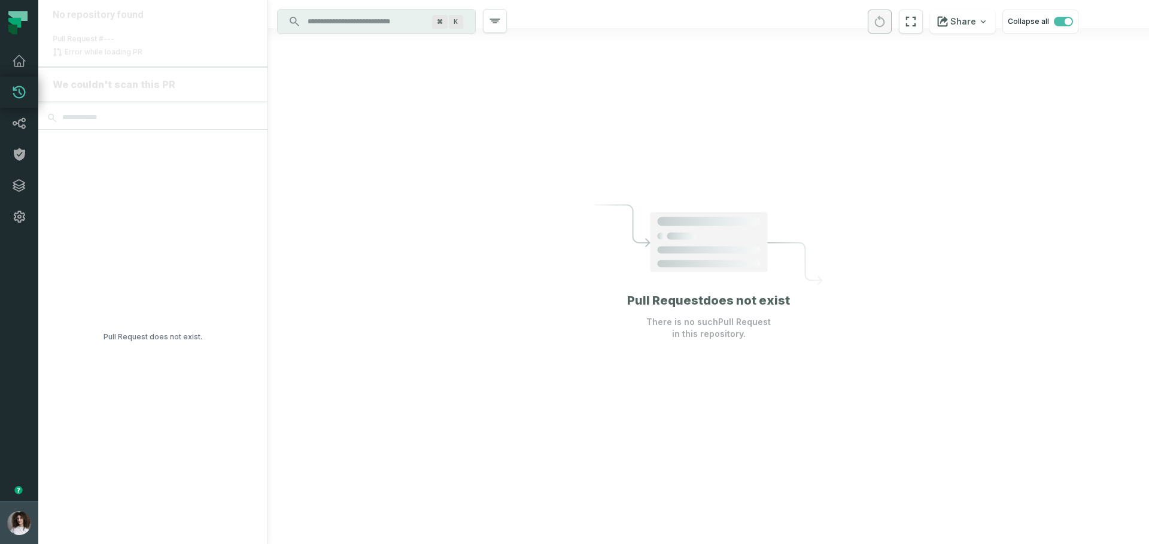
click at [7, 515] on button "[PERSON_NAME] (Underdog Fantasy) [EMAIL_ADDRESS][DOMAIN_NAME]" at bounding box center [19, 522] width 38 height 43
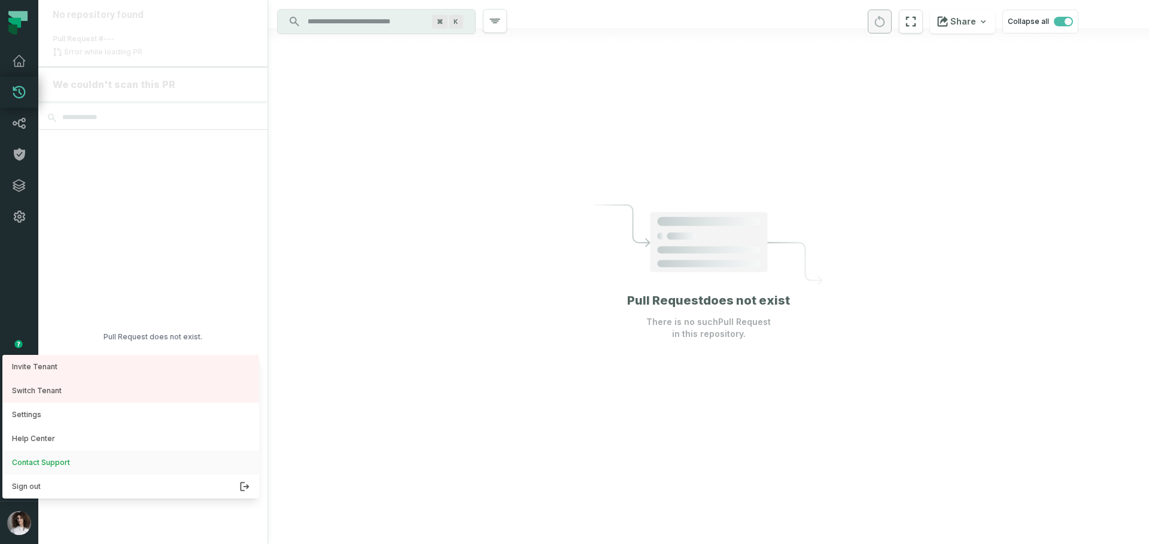
click at [34, 460] on link "Contact Support" at bounding box center [130, 462] width 257 height 24
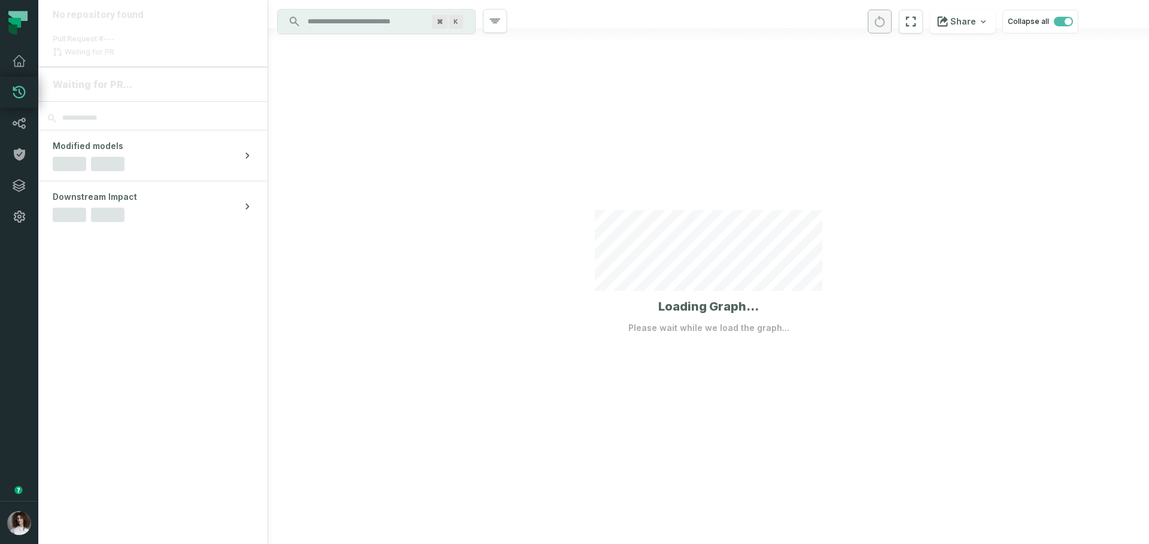
click at [10, 434] on button "button" at bounding box center [19, 366] width 38 height 269
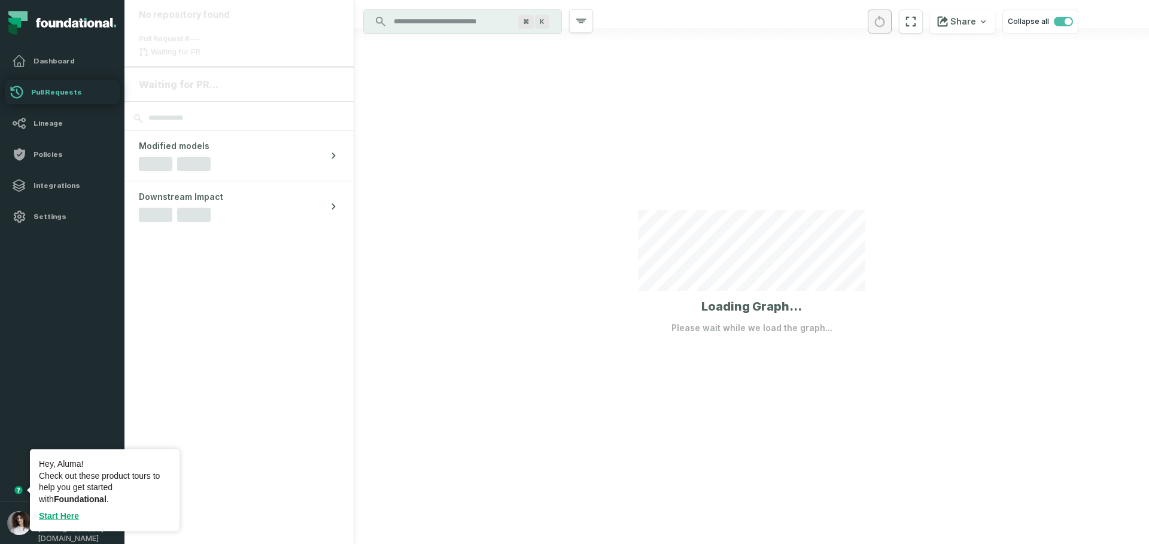
click at [18, 491] on circle "Tooltip anchor" at bounding box center [18, 489] width 7 height 7
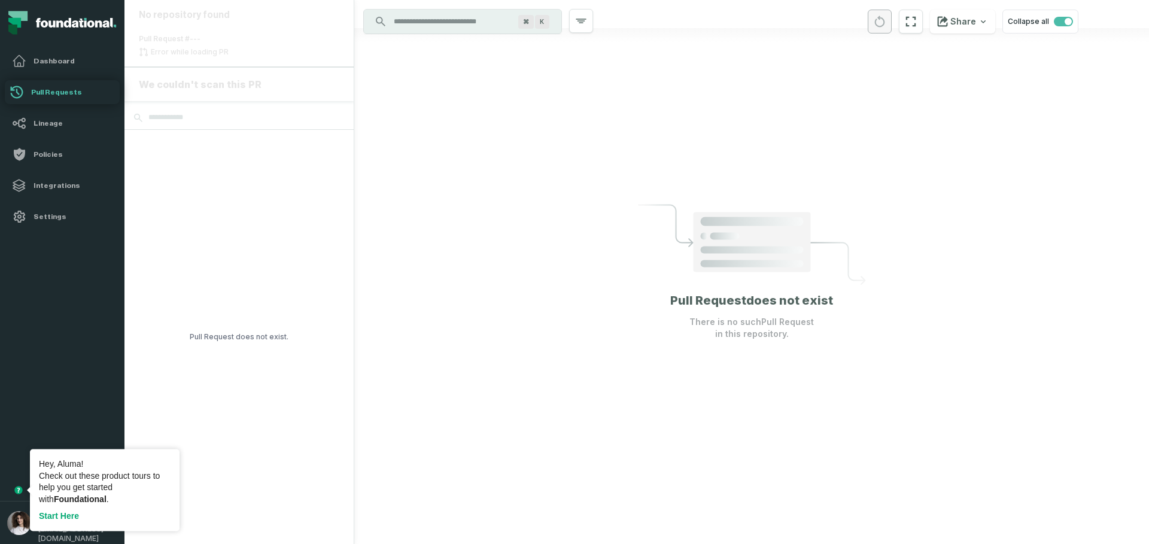
click at [68, 517] on link "Start Here" at bounding box center [59, 516] width 40 height 10
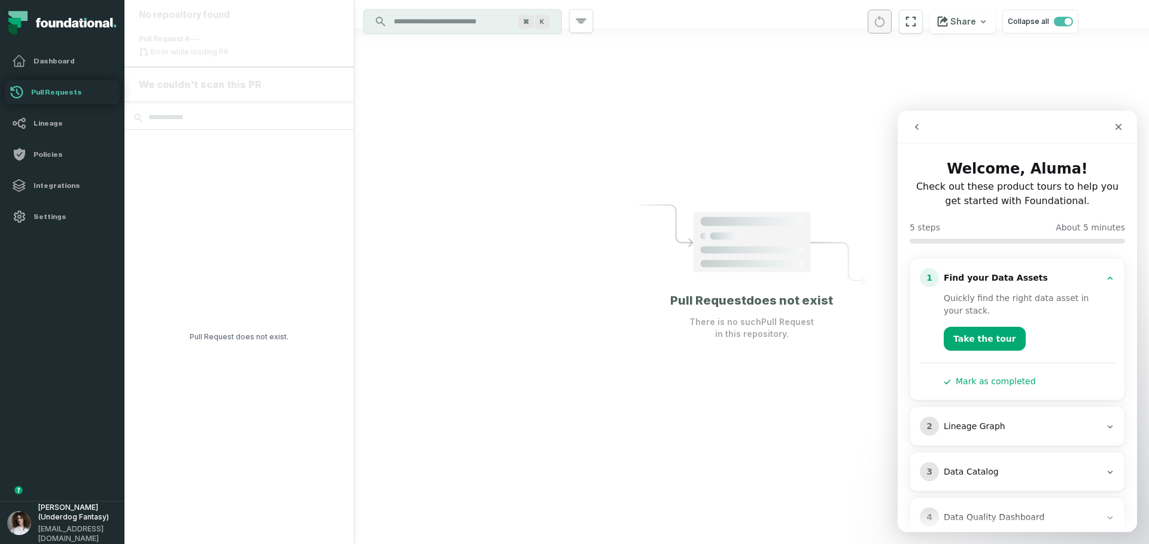
click at [915, 126] on icon "go back" at bounding box center [917, 127] width 4 height 6
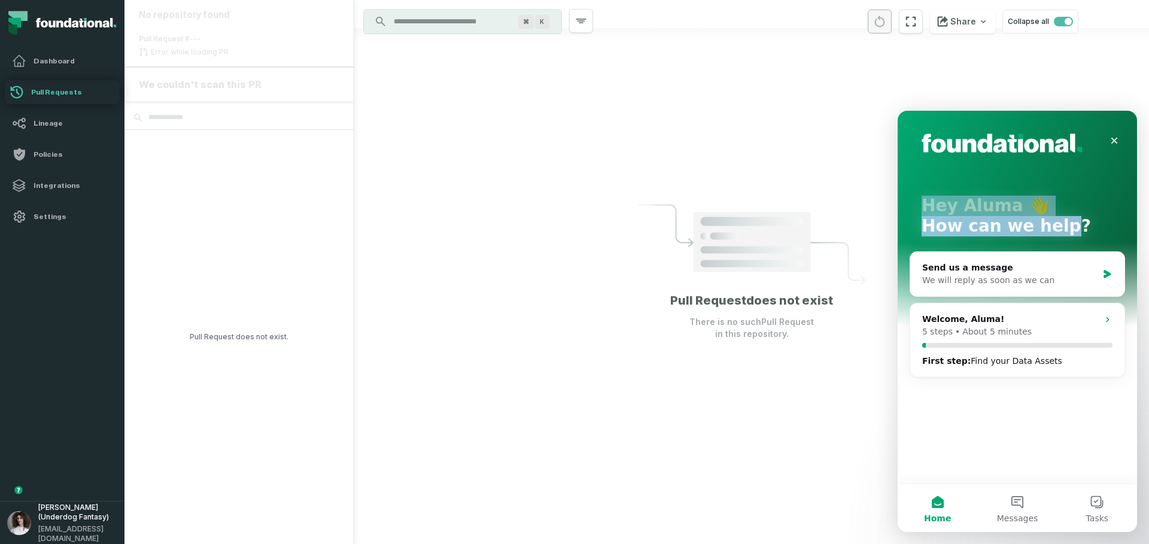
drag, startPoint x: 1049, startPoint y: 222, endPoint x: 879, endPoint y: 205, distance: 170.1
click at [897, 205] on html "Hey [PERSON_NAME] 👋 How can we help? Send us a message We will reply as soon as…" at bounding box center [1016, 321] width 239 height 421
click at [912, 187] on div "Hey Aluma 👋 How can we help?" at bounding box center [1016, 218] width 215 height 215
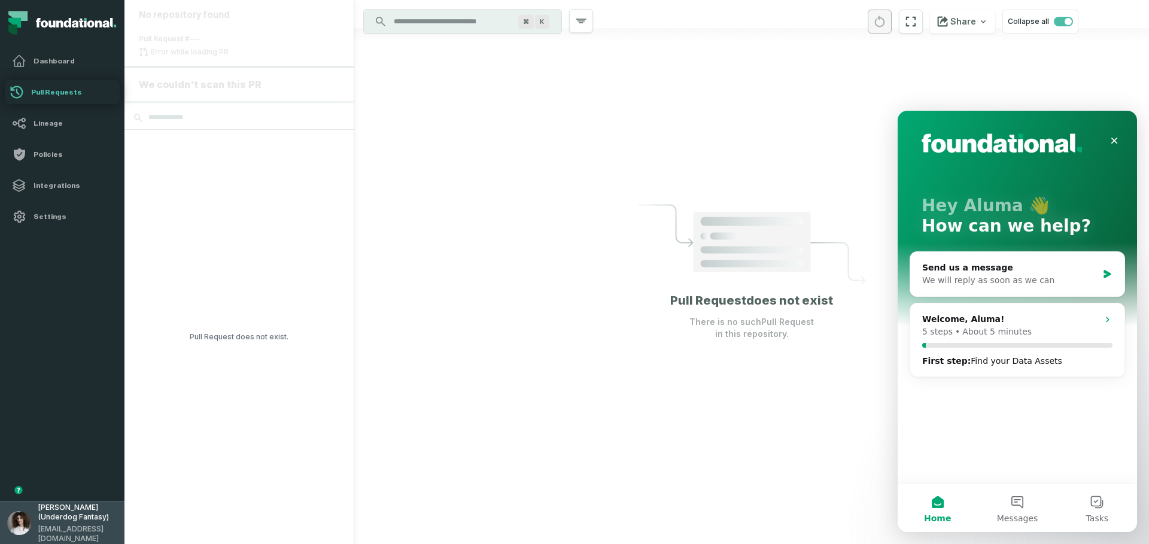
click at [86, 522] on span "Aluma Gelbard (Underdog Fantasy)" at bounding box center [77, 512] width 79 height 19
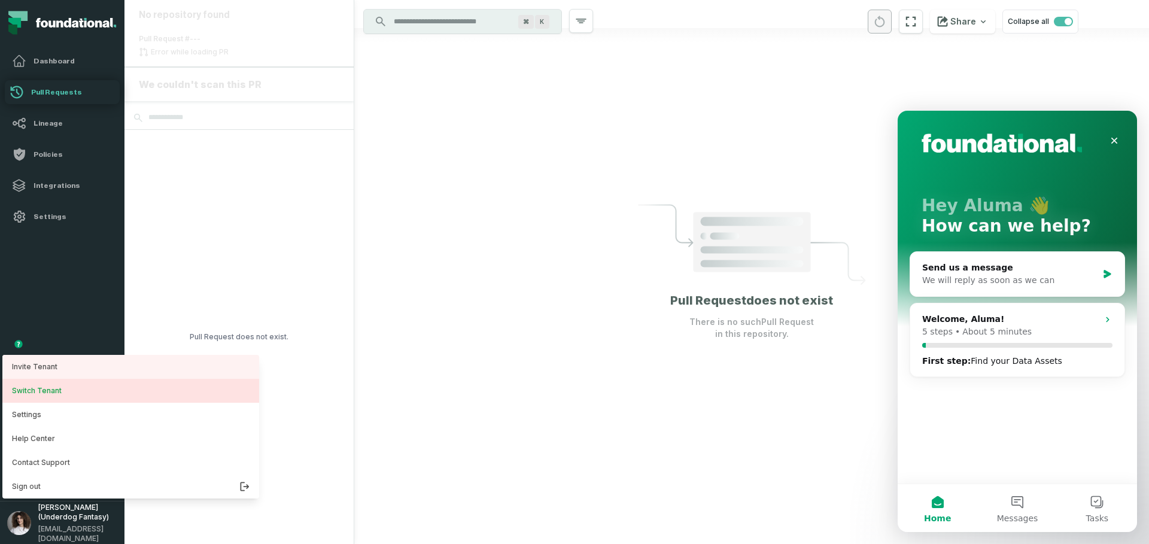
click at [72, 395] on button "Switch Tenant" at bounding box center [130, 391] width 257 height 24
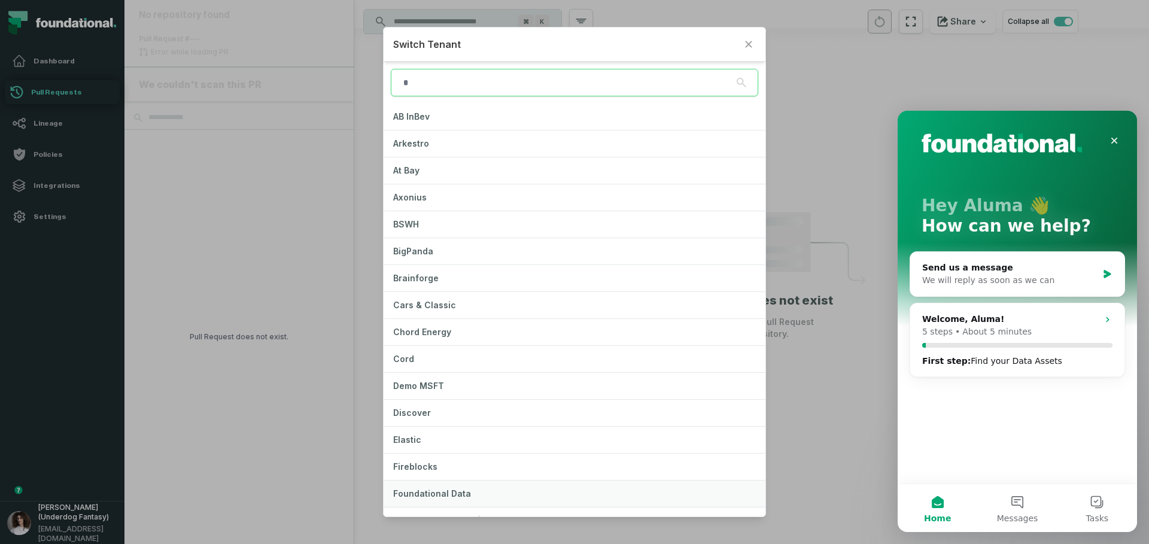
click at [458, 489] on span "Foundational Data" at bounding box center [432, 493] width 78 height 10
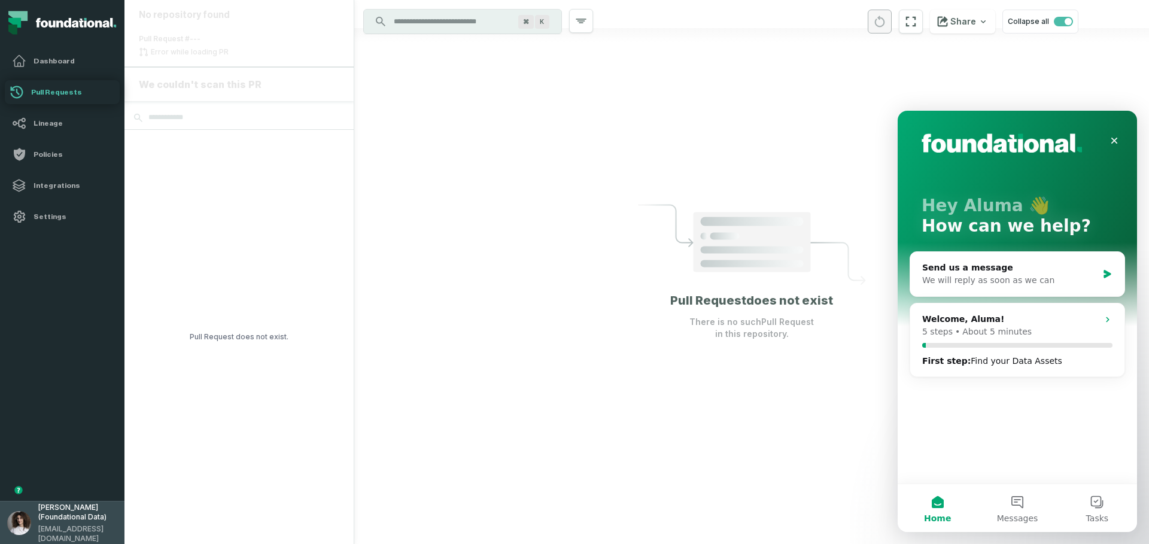
click at [65, 529] on span "[EMAIL_ADDRESS][DOMAIN_NAME]" at bounding box center [77, 533] width 79 height 19
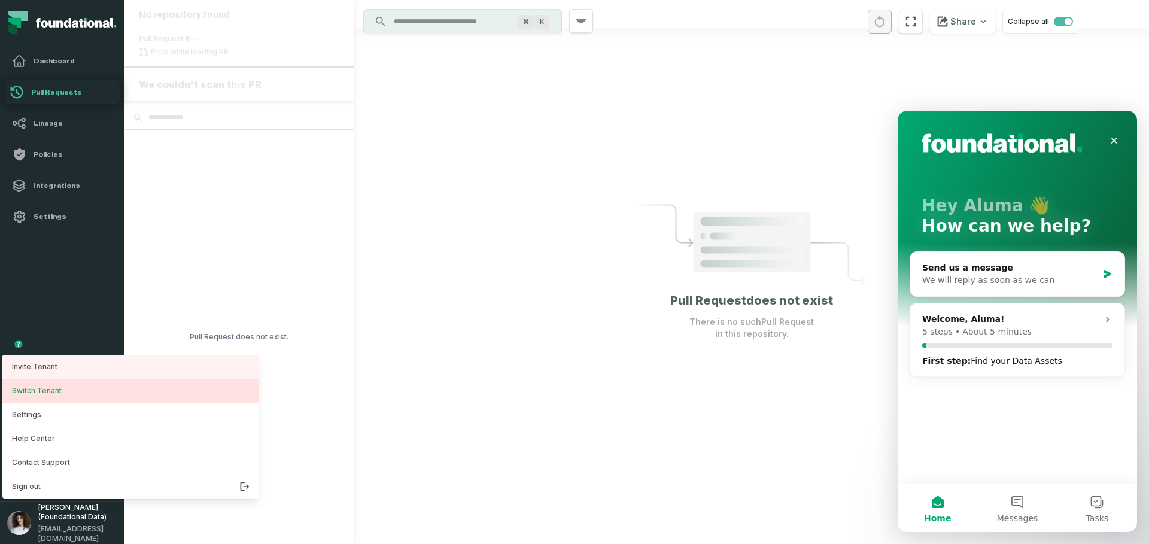
click at [42, 394] on button "Switch Tenant" at bounding box center [130, 391] width 257 height 24
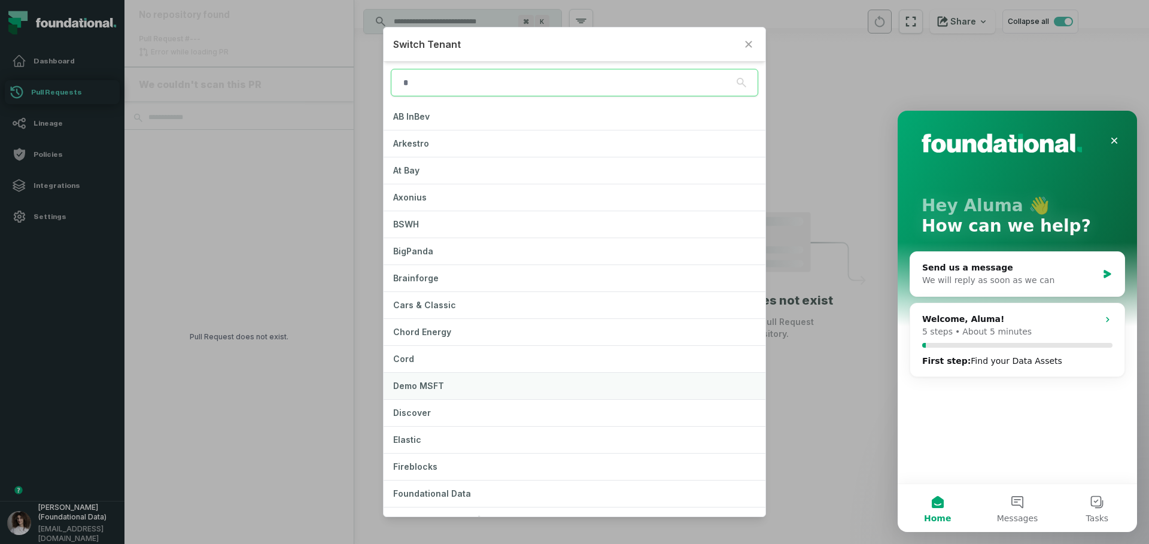
click at [434, 381] on span "Demo MSFT" at bounding box center [418, 385] width 51 height 10
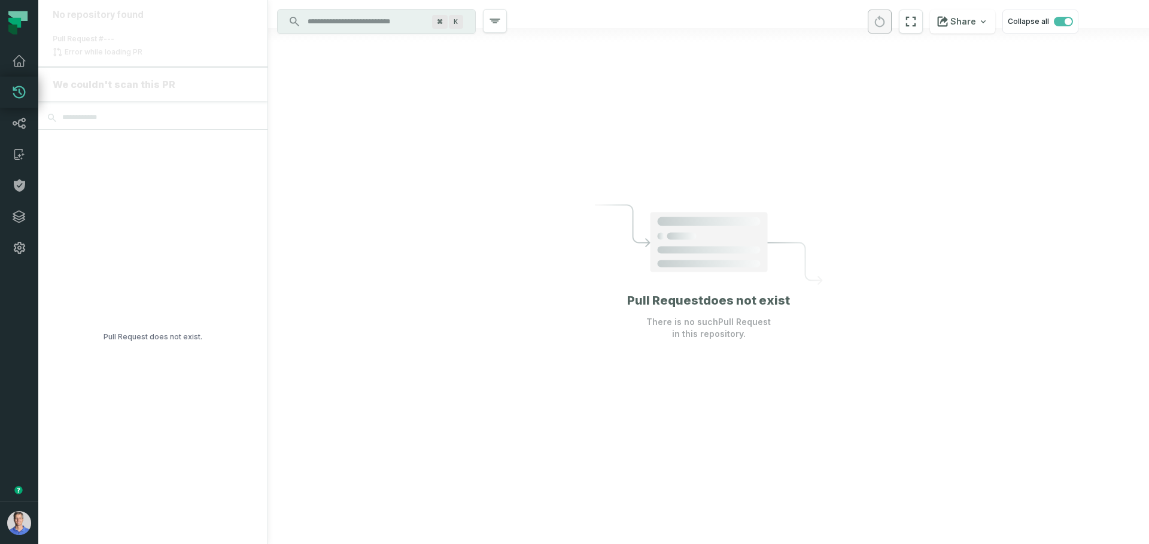
click at [32, 438] on button "button" at bounding box center [19, 382] width 38 height 238
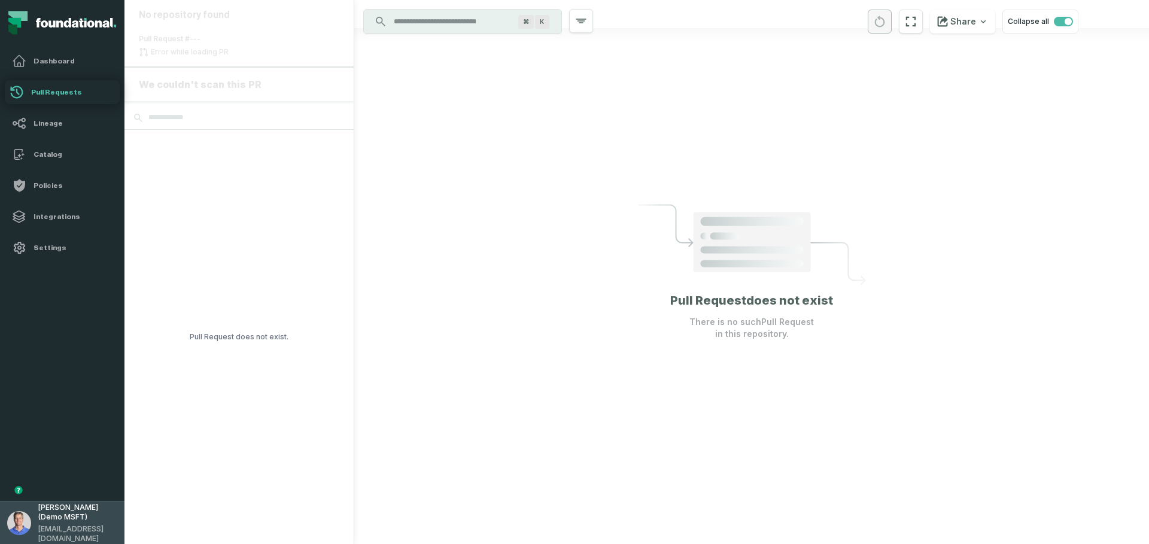
click at [68, 522] on span "[PERSON_NAME] (Demo MSFT)" at bounding box center [77, 512] width 79 height 19
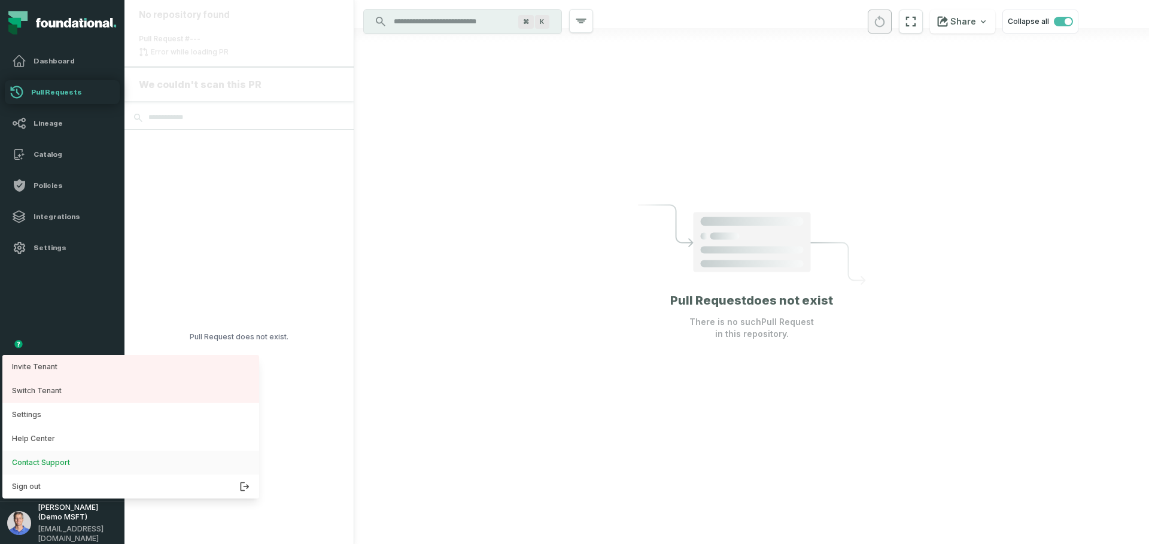
click at [63, 464] on link "Contact Support" at bounding box center [130, 462] width 257 height 24
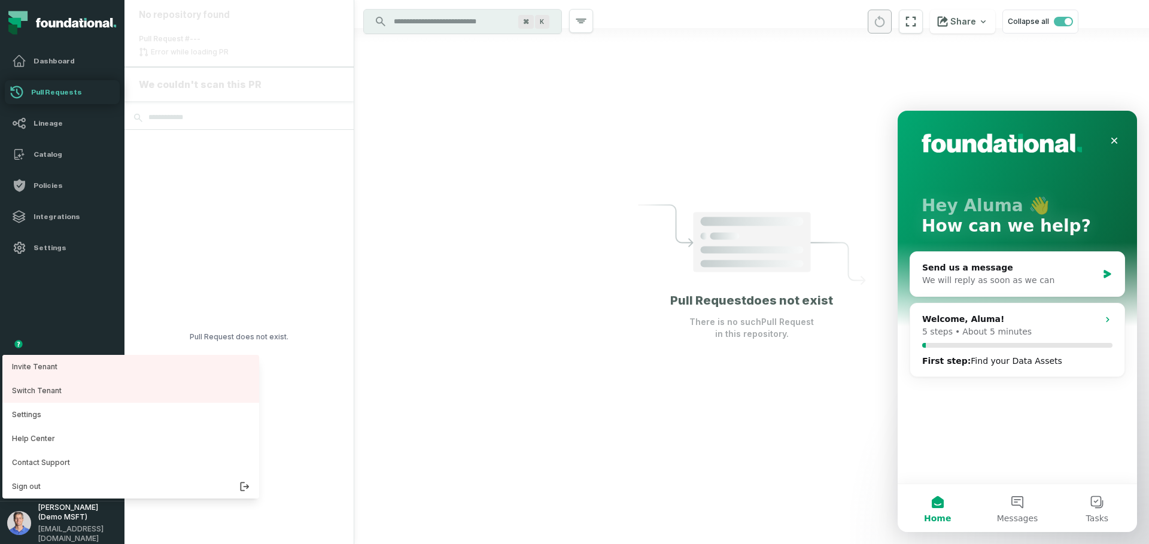
click at [1070, 194] on div "Hey [PERSON_NAME] 👋 How can we help?" at bounding box center [1016, 218] width 215 height 215
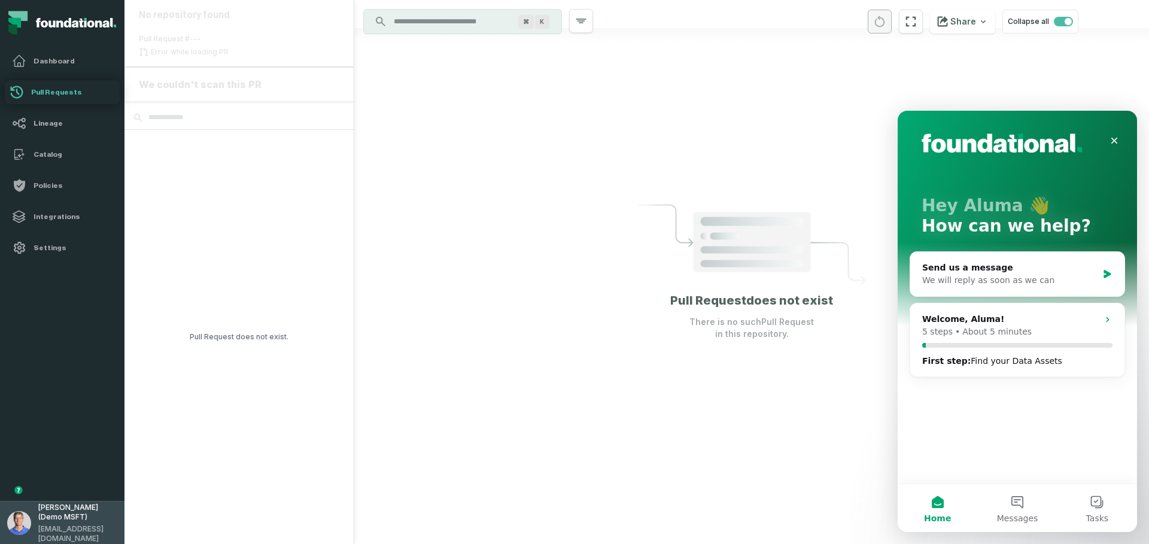
click at [80, 539] on button "Barak Fargoun (Demo MSFT) barak@foundational.io" at bounding box center [62, 522] width 124 height 43
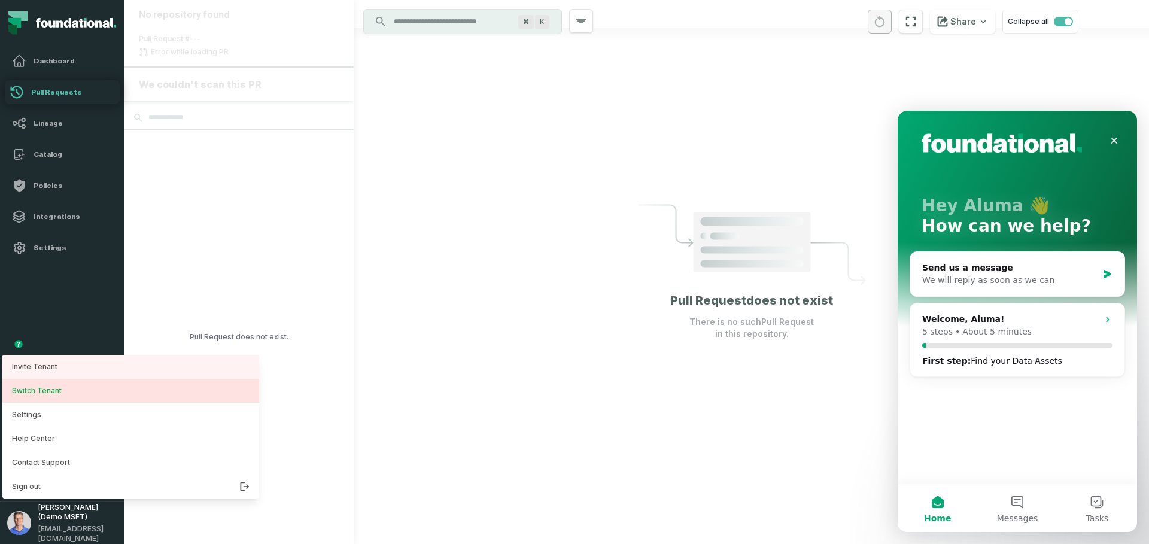
click at [26, 393] on button "Switch Tenant" at bounding box center [130, 391] width 257 height 24
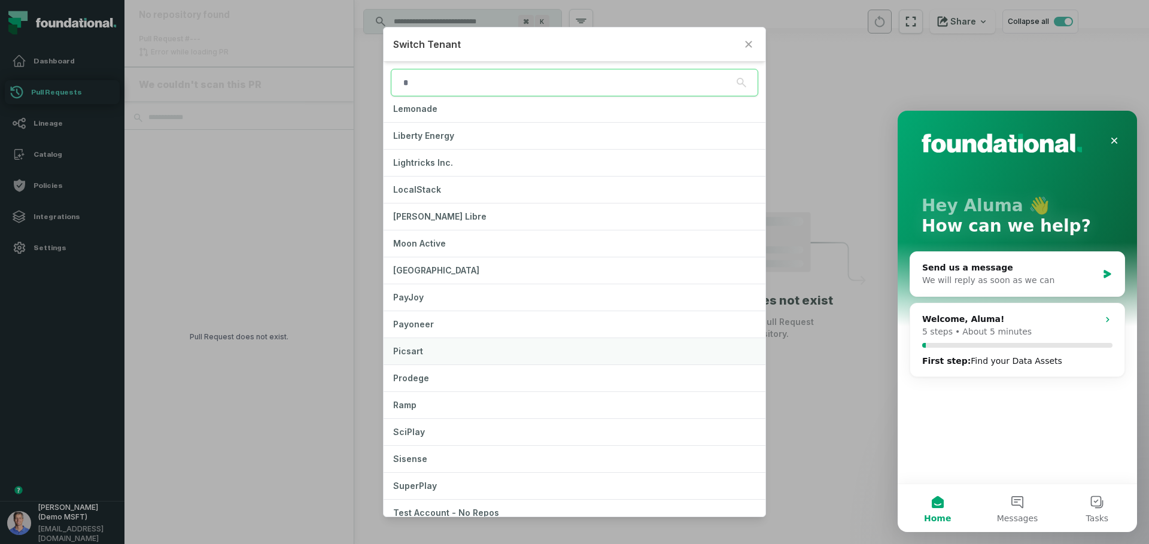
scroll to position [646, 0]
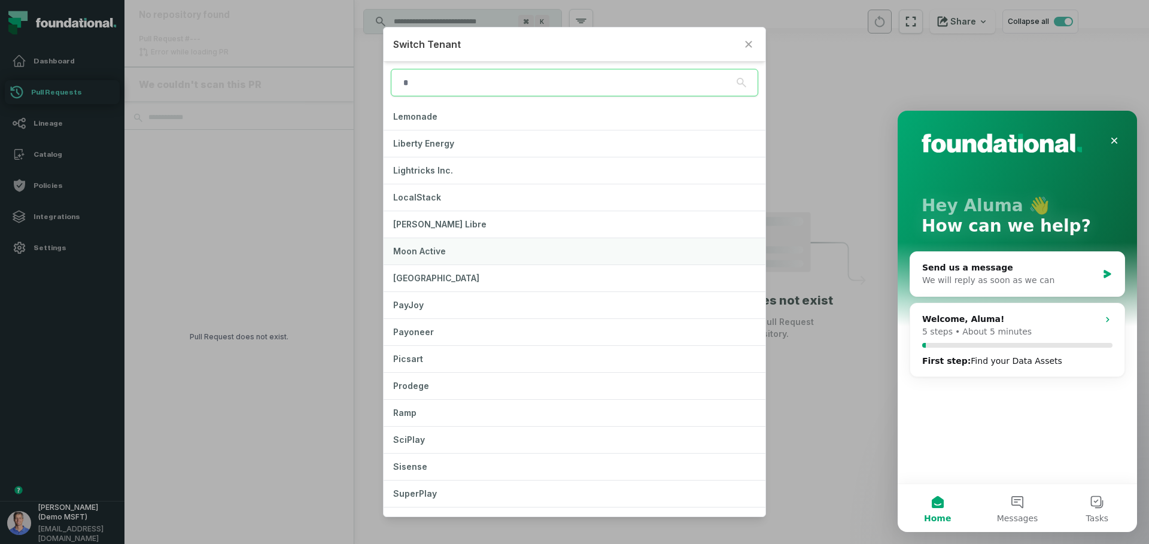
click at [489, 240] on button "Moon Active" at bounding box center [574, 251] width 382 height 26
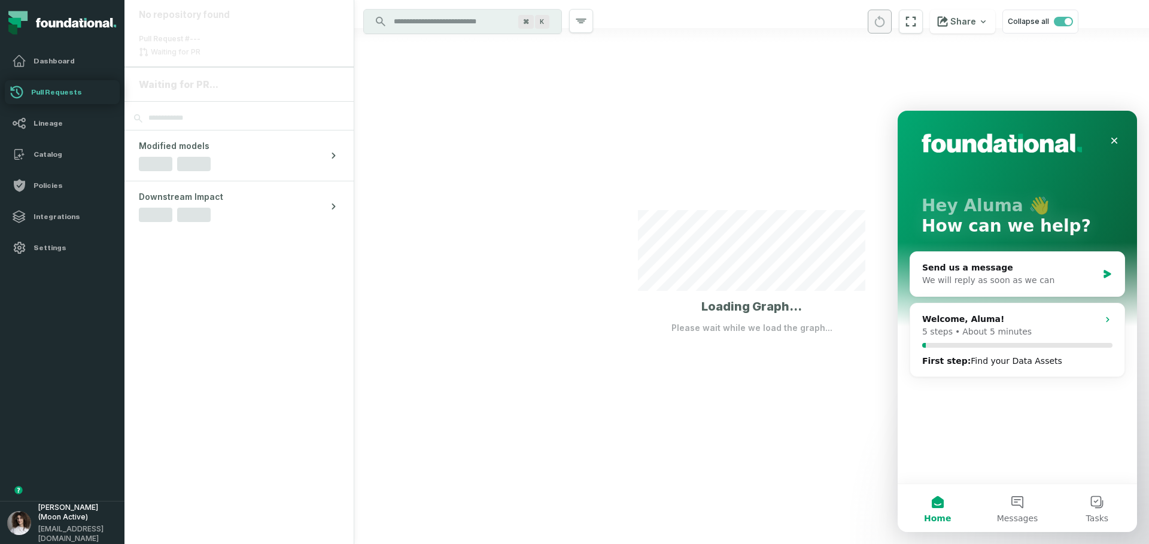
click at [489, 242] on div at bounding box center [751, 272] width 794 height 544
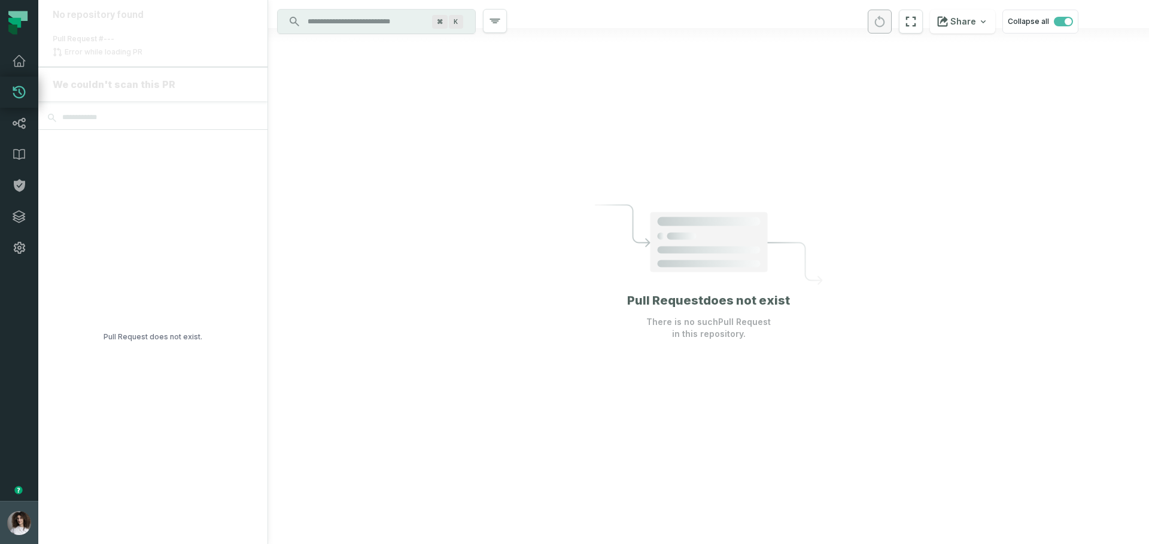
click at [22, 534] on img "button" at bounding box center [19, 523] width 24 height 24
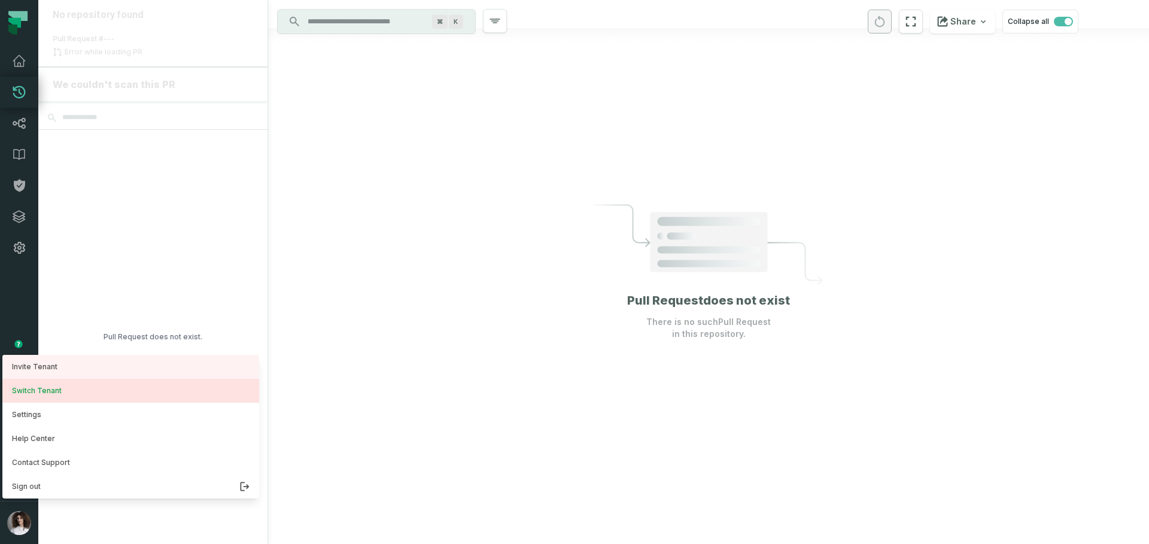
click at [36, 389] on button "Switch Tenant" at bounding box center [130, 391] width 257 height 24
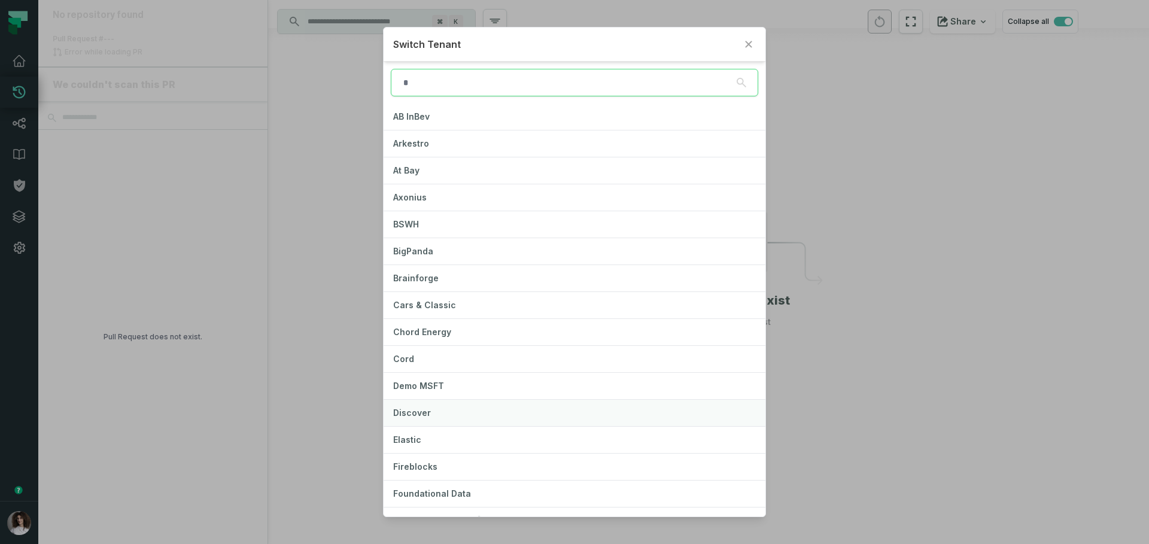
scroll to position [25, 0]
click at [470, 468] on button "Foundational Data" at bounding box center [574, 468] width 382 height 26
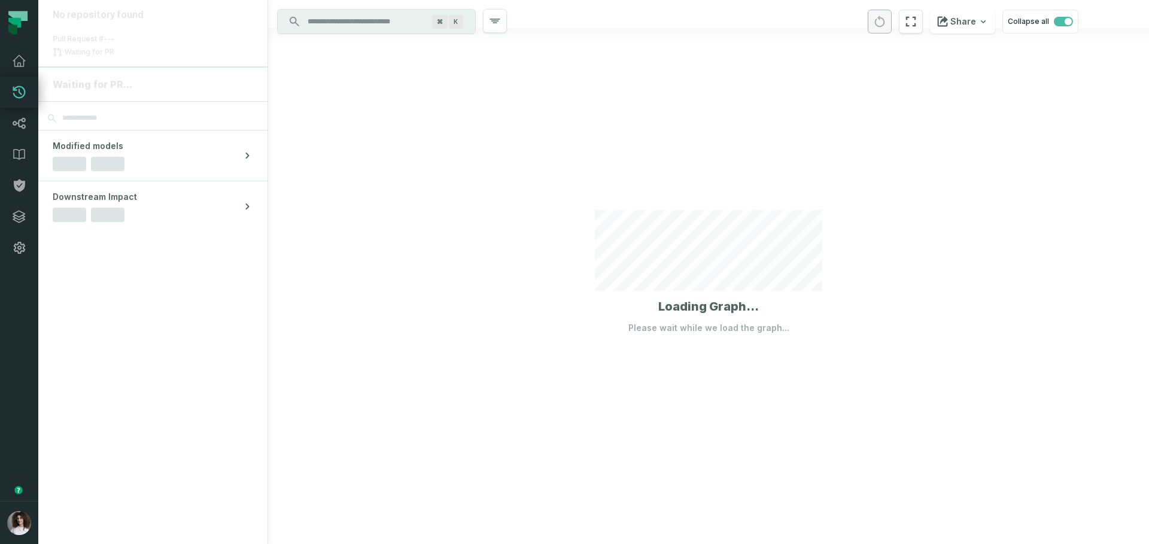
click at [473, 468] on div at bounding box center [708, 272] width 881 height 544
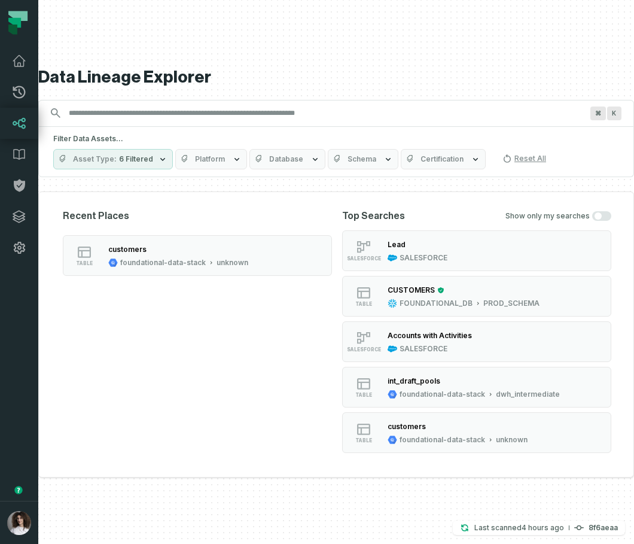
click at [62, 279] on div "Recent Places table customers foundational-data-stack unknown Top Searches Show…" at bounding box center [336, 334] width 596 height 286
click at [26, 298] on button "button" at bounding box center [19, 382] width 38 height 238
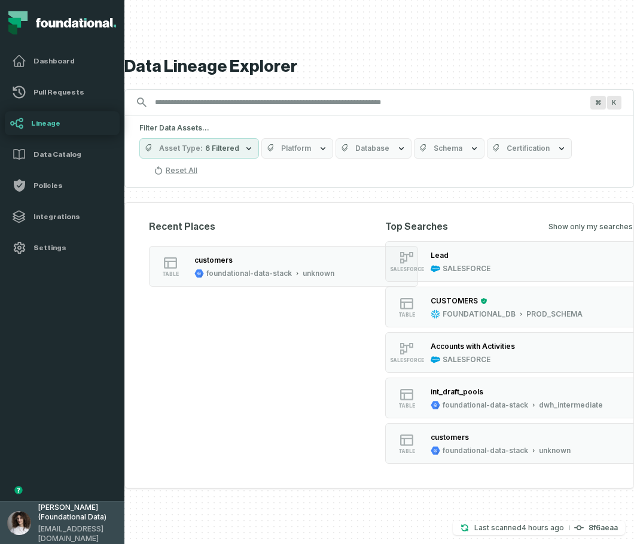
click at [78, 505] on button "[PERSON_NAME] (Foundational Data) [EMAIL_ADDRESS][DOMAIN_NAME]" at bounding box center [62, 522] width 124 height 43
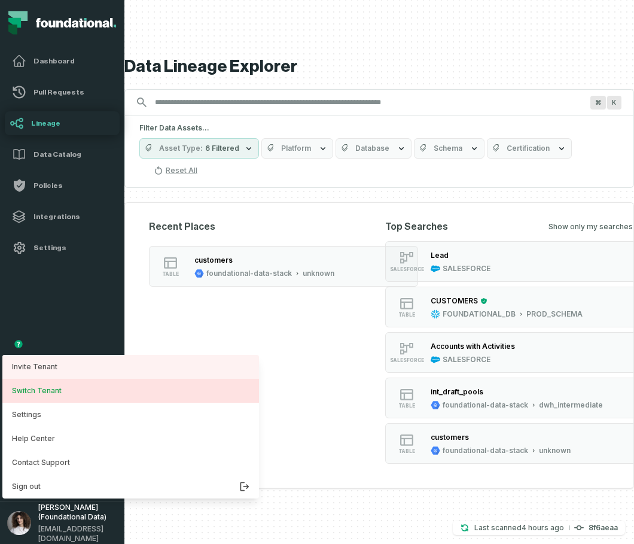
click at [128, 391] on button "Switch Tenant" at bounding box center [130, 391] width 257 height 24
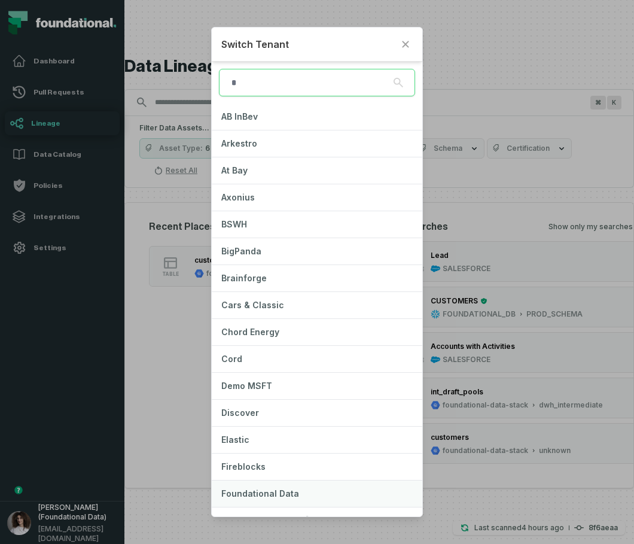
click at [300, 489] on button "Foundational Data" at bounding box center [317, 493] width 210 height 26
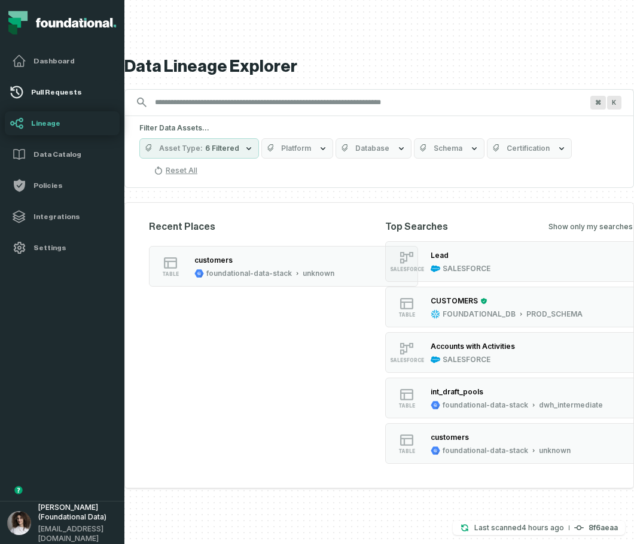
click at [36, 90] on h4 "Pull Requests" at bounding box center [73, 92] width 84 height 10
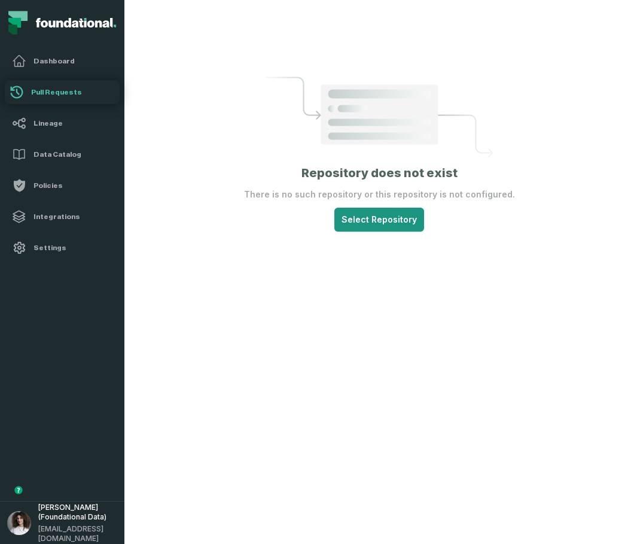
click at [354, 217] on html "Pull Requests Dashboard Lineage Data Catalog Policies Integrations Settings Alu…" at bounding box center [317, 272] width 634 height 544
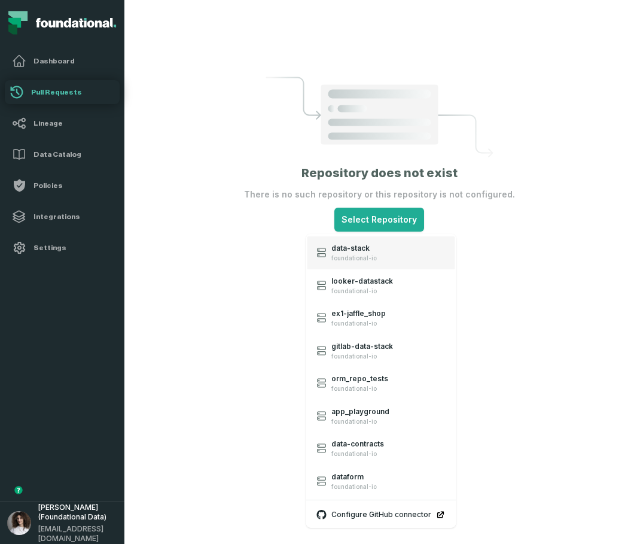
click at [348, 259] on span "foundational-io" at bounding box center [353, 258] width 45 height 8
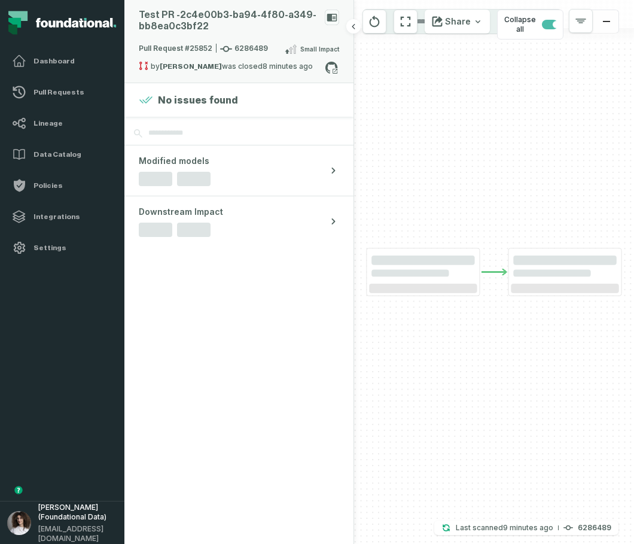
click at [208, 37] on div "Test PR - 2c4e00b3- ba94- 4f80- a349- bb8ea0c3bf22" at bounding box center [239, 26] width 200 height 32
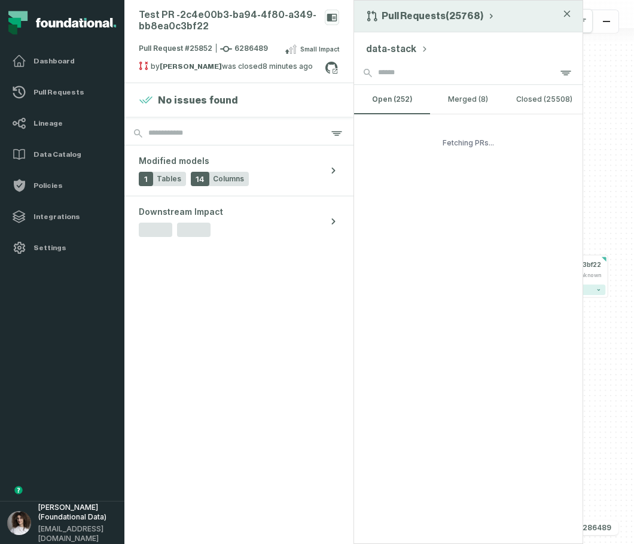
click at [439, 23] on div "Pull Requests (25768)" at bounding box center [468, 17] width 229 height 32
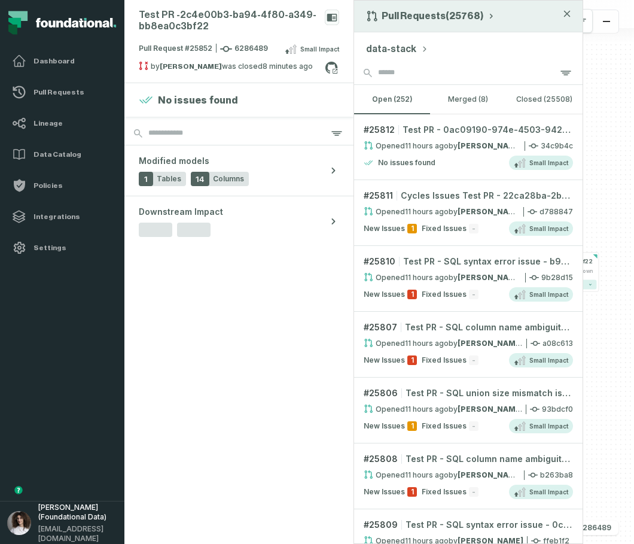
click at [448, 19] on button "Pull Requests (25768)" at bounding box center [431, 16] width 130 height 12
click at [458, 71] on div "History of Changes" at bounding box center [425, 68] width 123 height 24
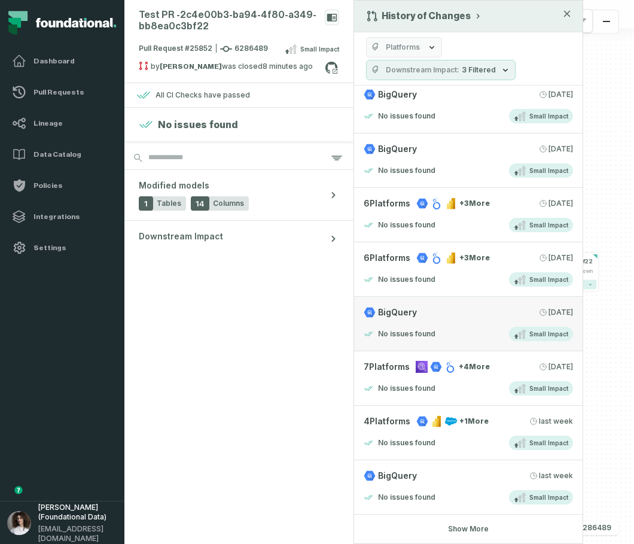
scroll to position [56, 0]
